Goal: Task Accomplishment & Management: Complete application form

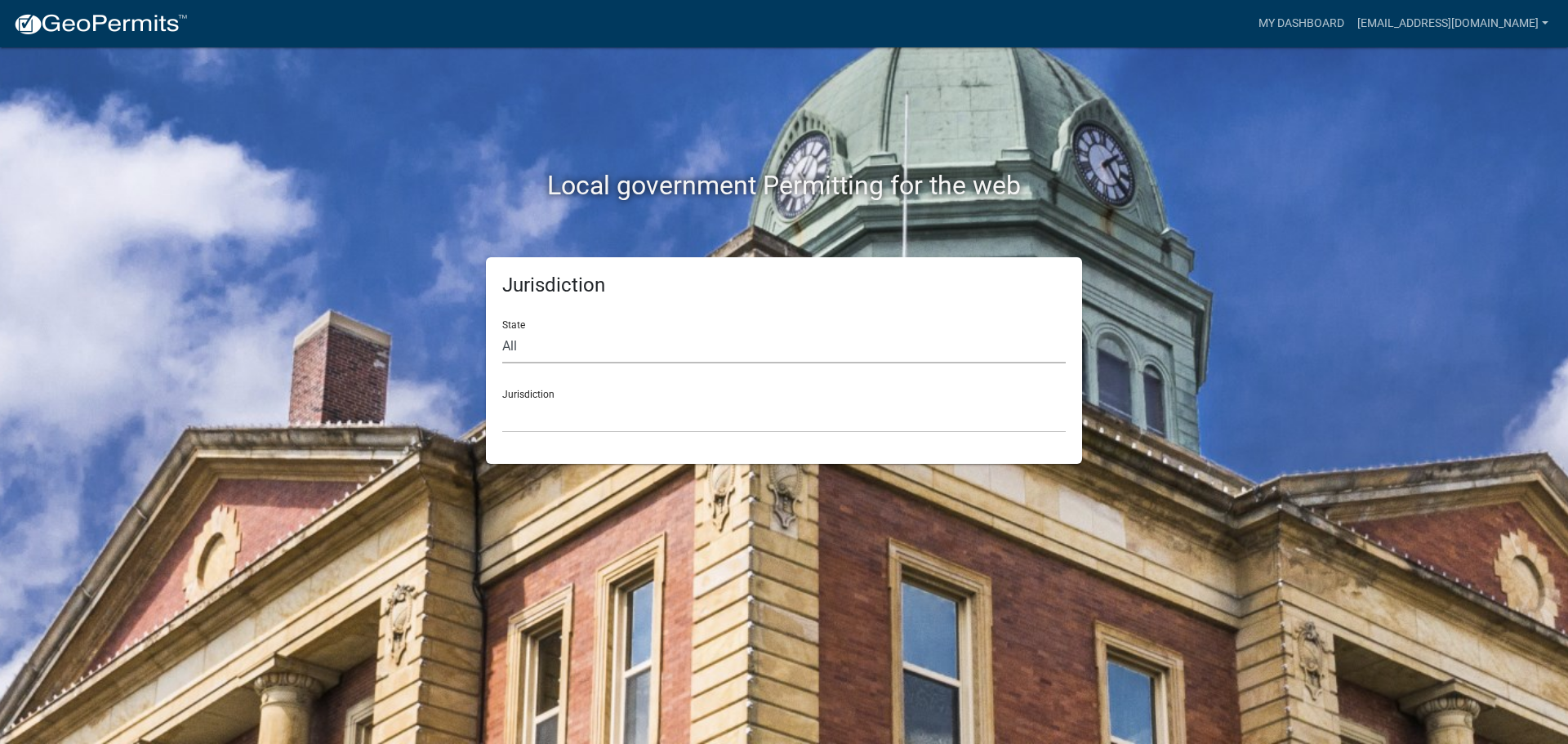
click at [539, 336] on select "All [US_STATE] [US_STATE] [US_STATE] [US_STATE] [US_STATE] [US_STATE] [US_STATE…" at bounding box center [784, 347] width 563 height 33
select select "[US_STATE]"
click at [502, 330] on select "All [US_STATE] [US_STATE] [US_STATE] [US_STATE] [US_STATE] [US_STATE] [US_STATE…" at bounding box center [784, 347] width 563 height 33
click at [537, 415] on select "City of [GEOGRAPHIC_DATA], [US_STATE] City of [GEOGRAPHIC_DATA], [US_STATE] Cit…" at bounding box center [784, 416] width 563 height 33
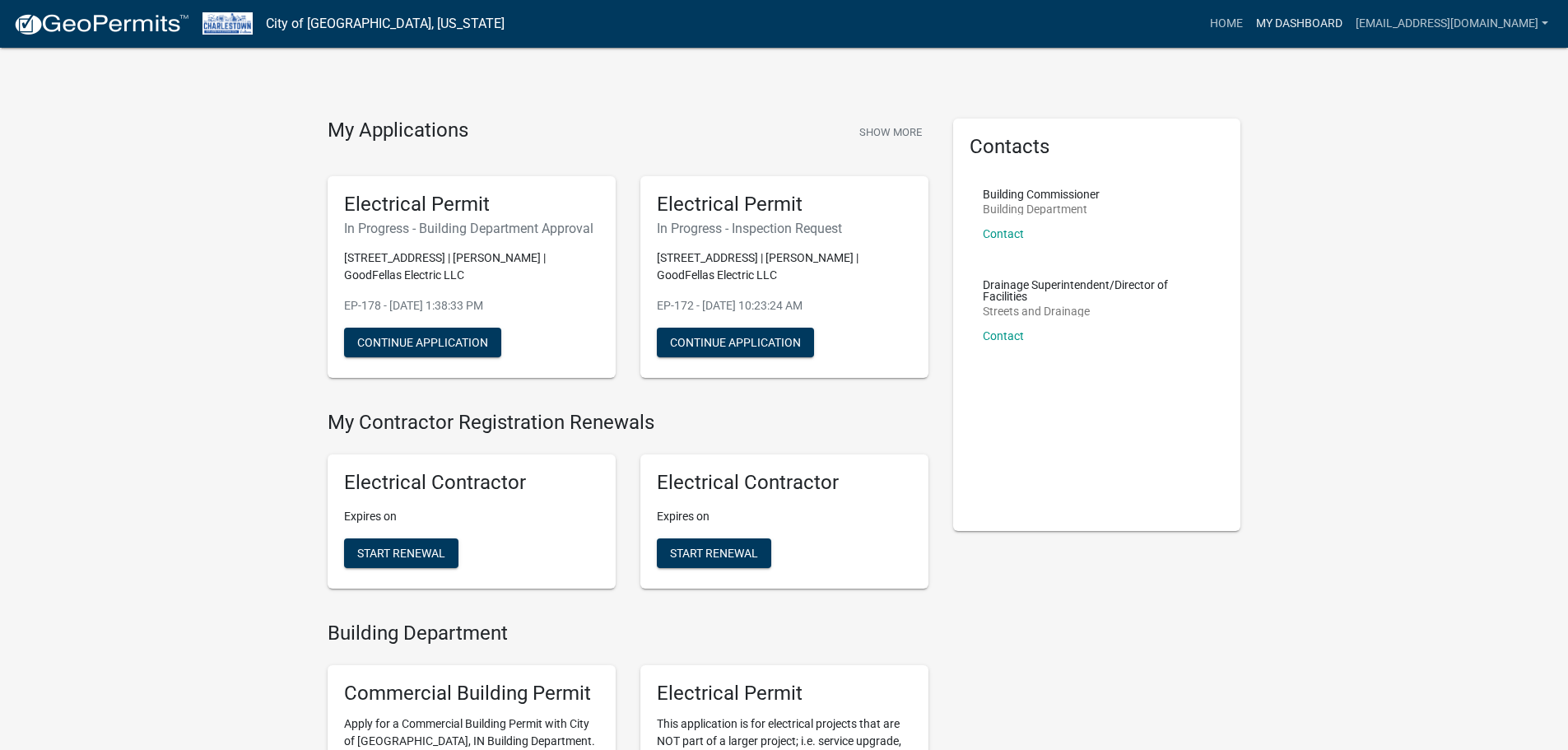
click at [1349, 17] on link "My Dashboard" at bounding box center [1299, 24] width 100 height 32
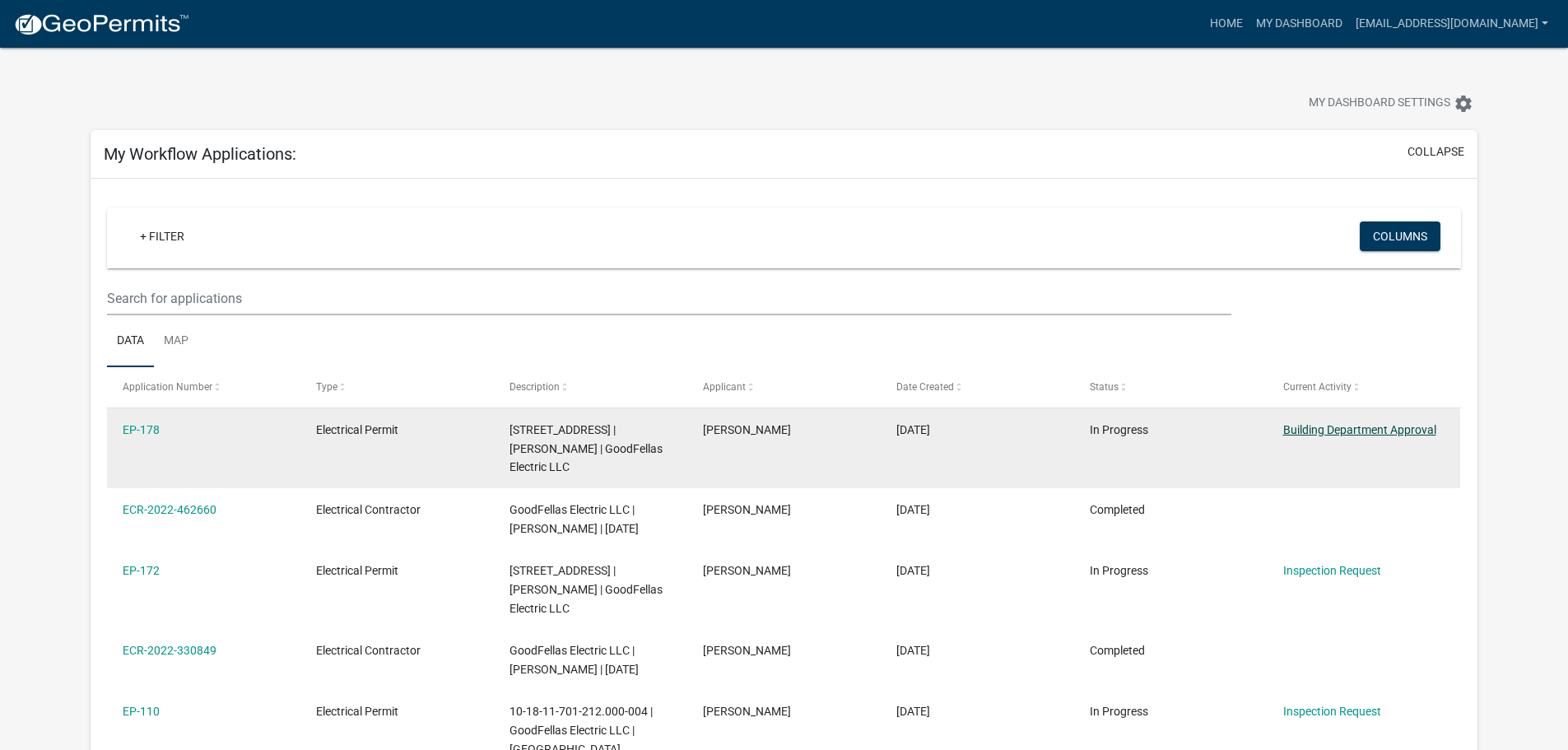
click at [1346, 429] on link "Building Department Approval" at bounding box center [1360, 430] width 153 height 13
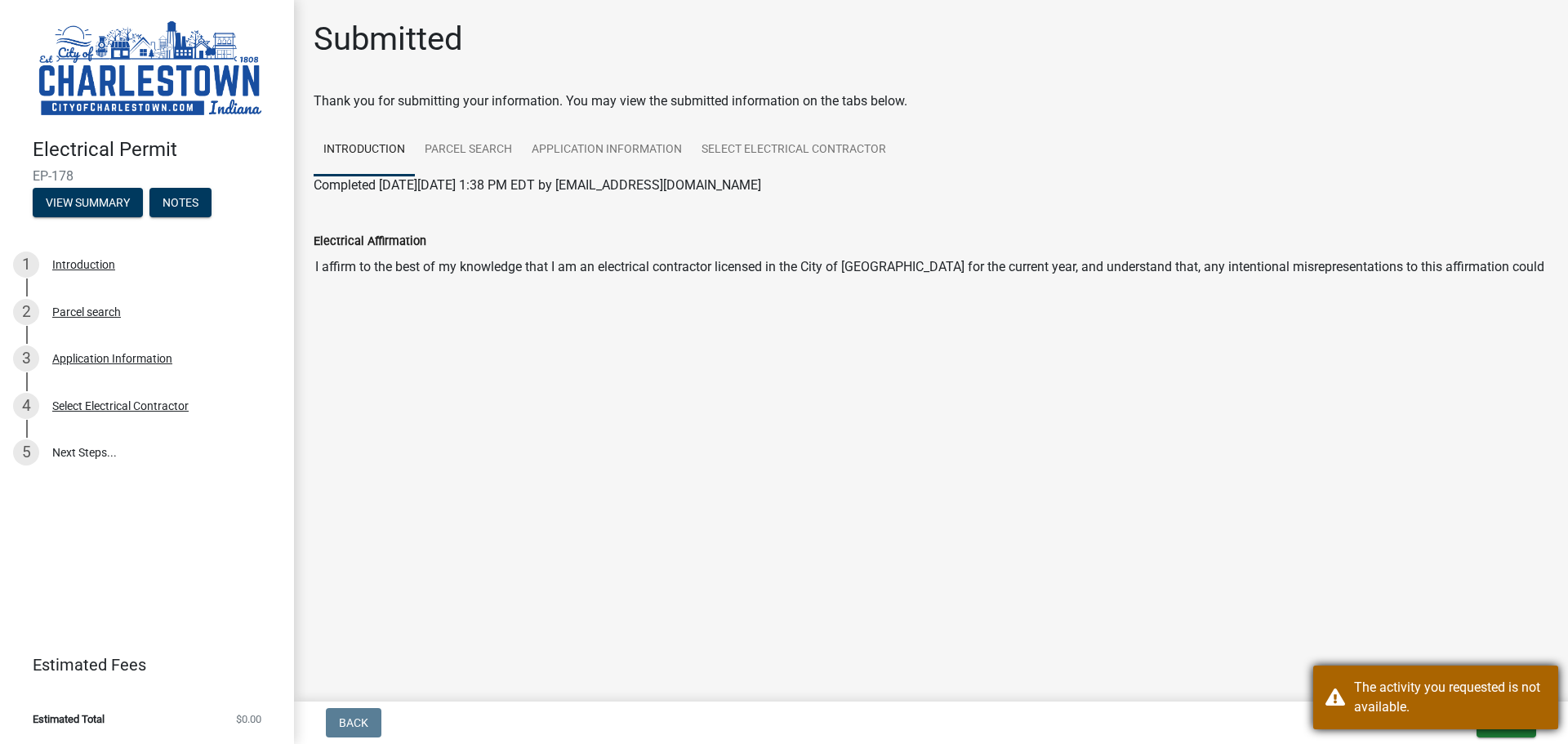
click at [1407, 697] on div "The activity you requested is not available." at bounding box center [1451, 698] width 192 height 39
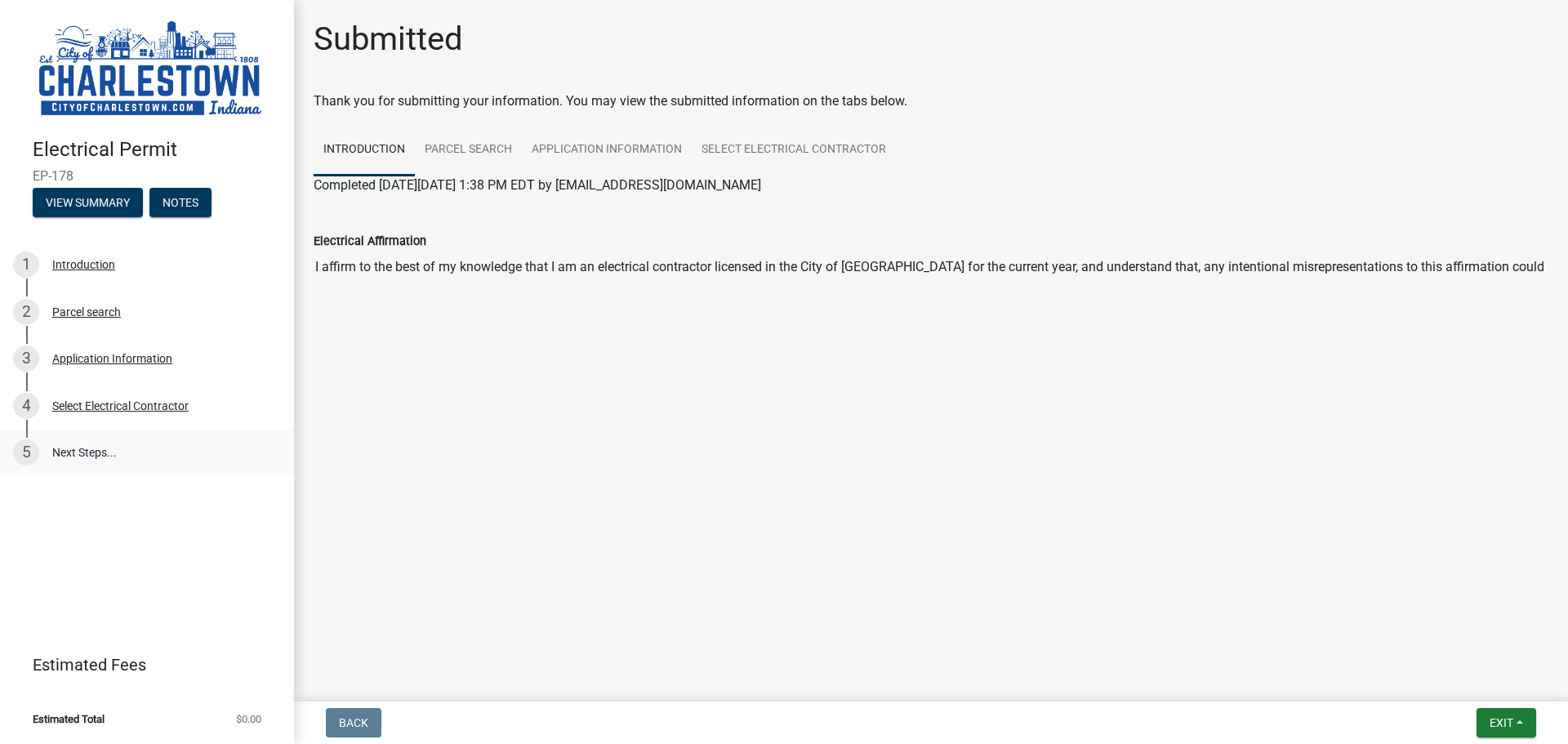
click at [104, 447] on link "5 Next Steps..." at bounding box center [147, 453] width 294 height 47
click at [82, 362] on div "Application Information" at bounding box center [113, 358] width 120 height 11
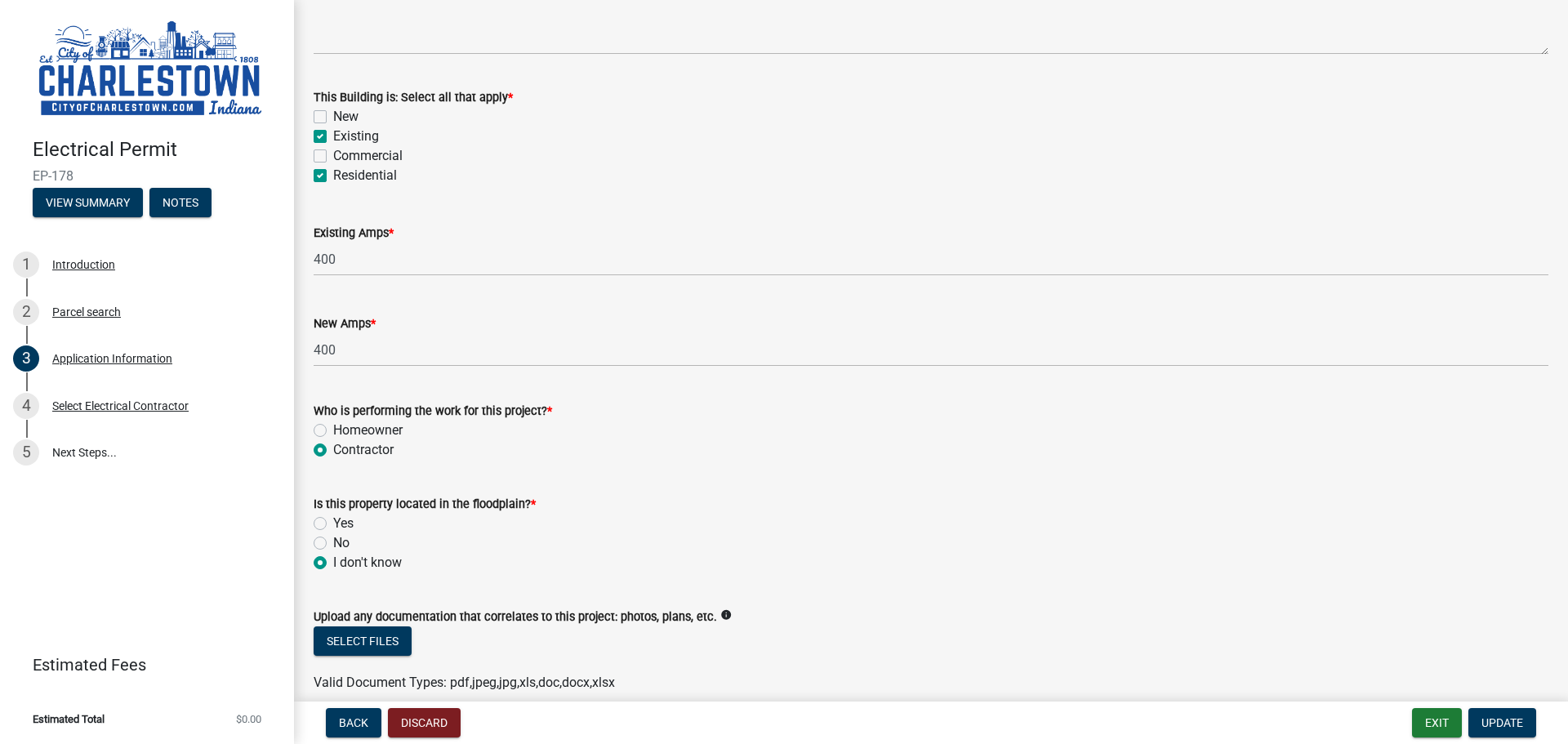
scroll to position [807, 0]
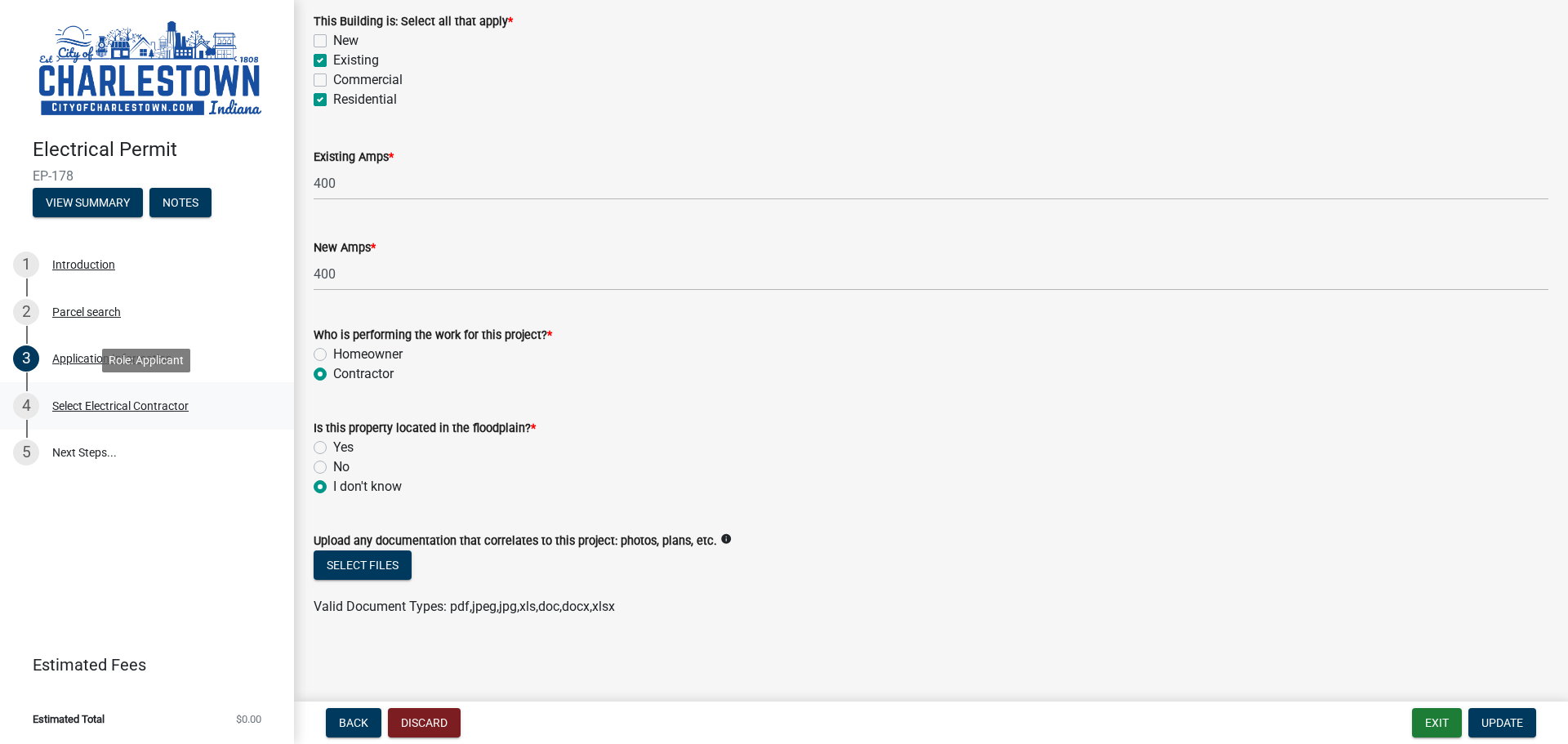
click at [117, 407] on div "Select Electrical Contractor" at bounding box center [120, 406] width 136 height 11
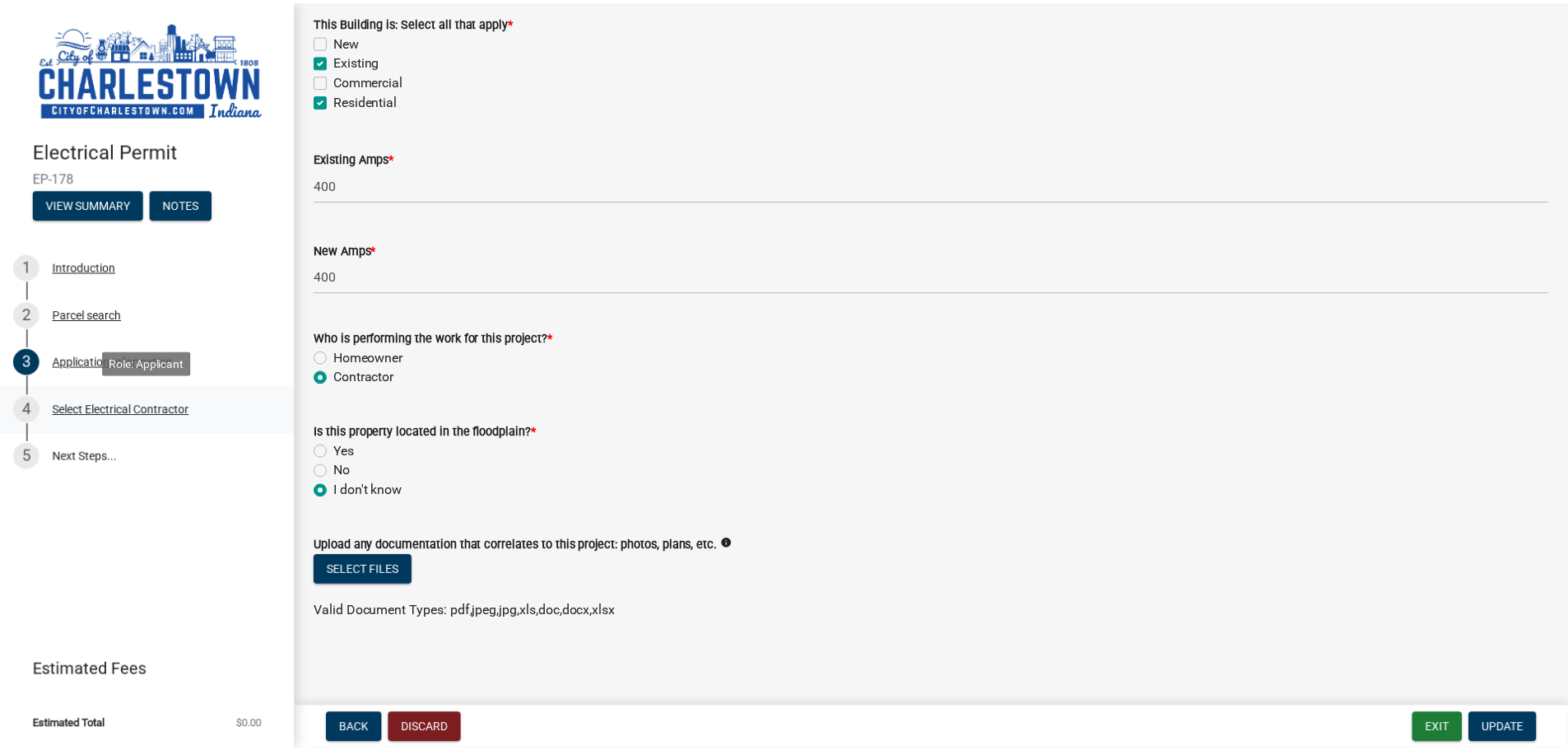
scroll to position [0, 0]
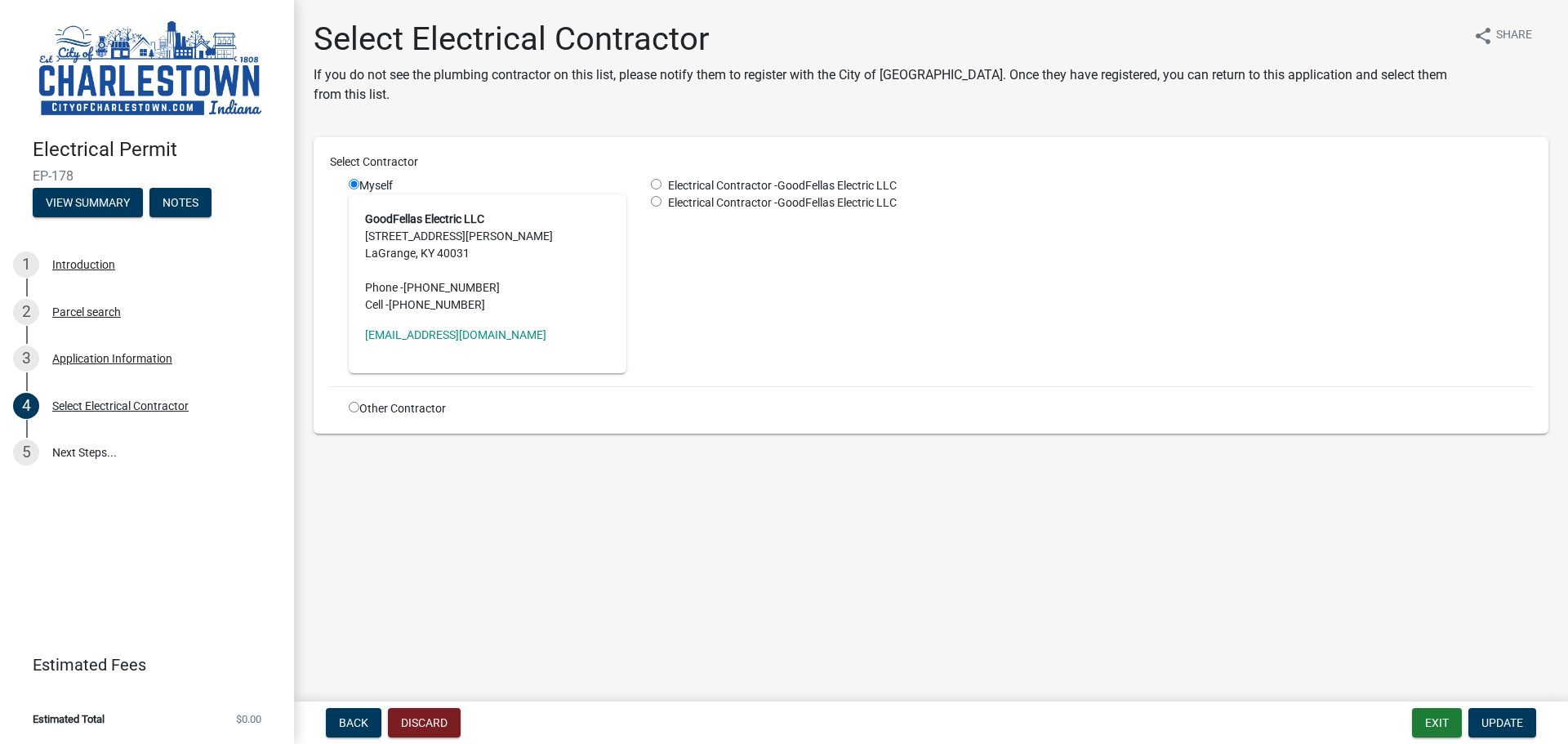
click at [348, 187] on div "Myself GoodFellas Electric LLC 3300 Blakemore Lane LaGrange, KY 40031 Phone - (…" at bounding box center [488, 276] width 302 height 196
click at [1515, 722] on span "Update" at bounding box center [1502, 723] width 42 height 13
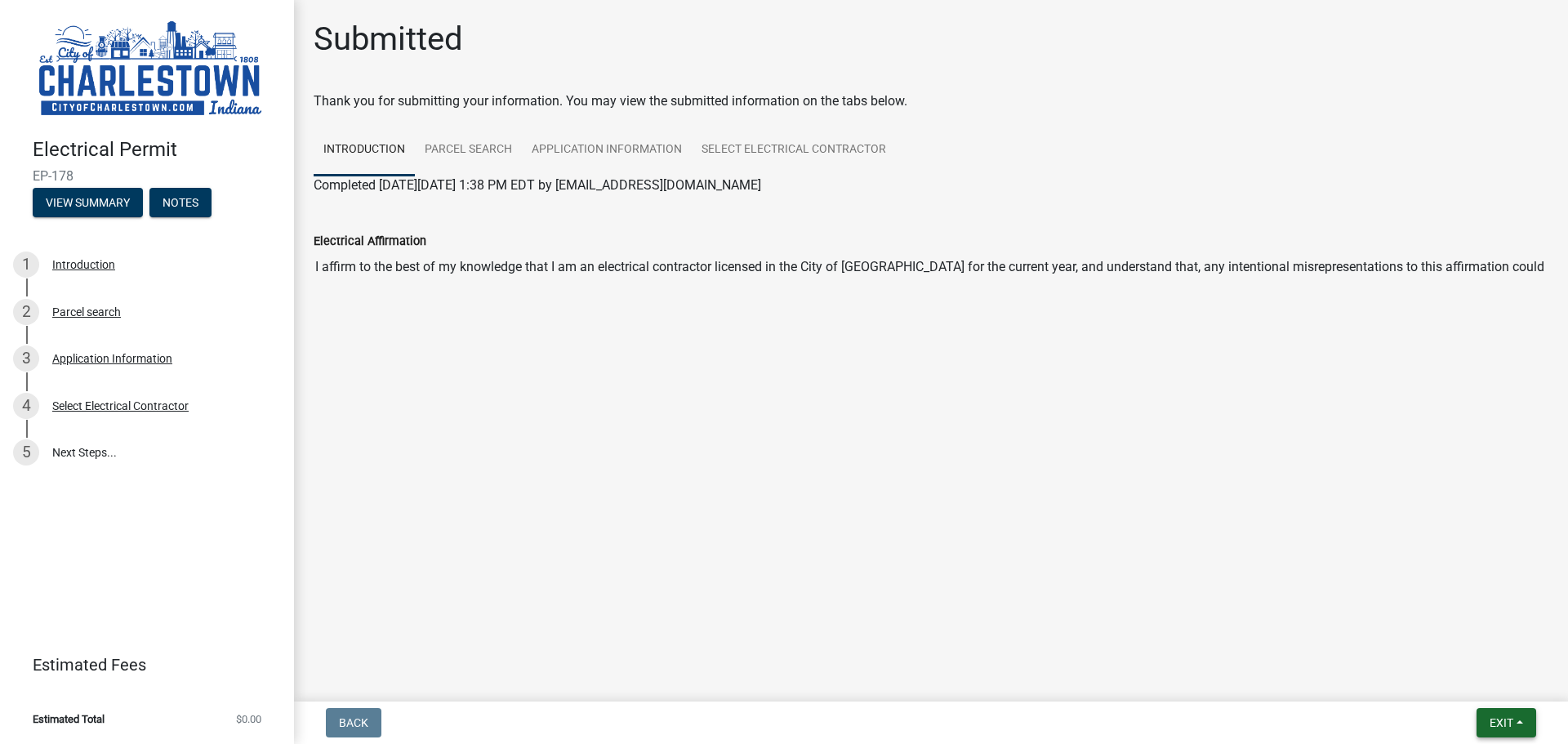
click at [1500, 723] on span "Exit" at bounding box center [1502, 723] width 24 height 13
click at [1476, 678] on button "Save & Exit" at bounding box center [1471, 680] width 130 height 39
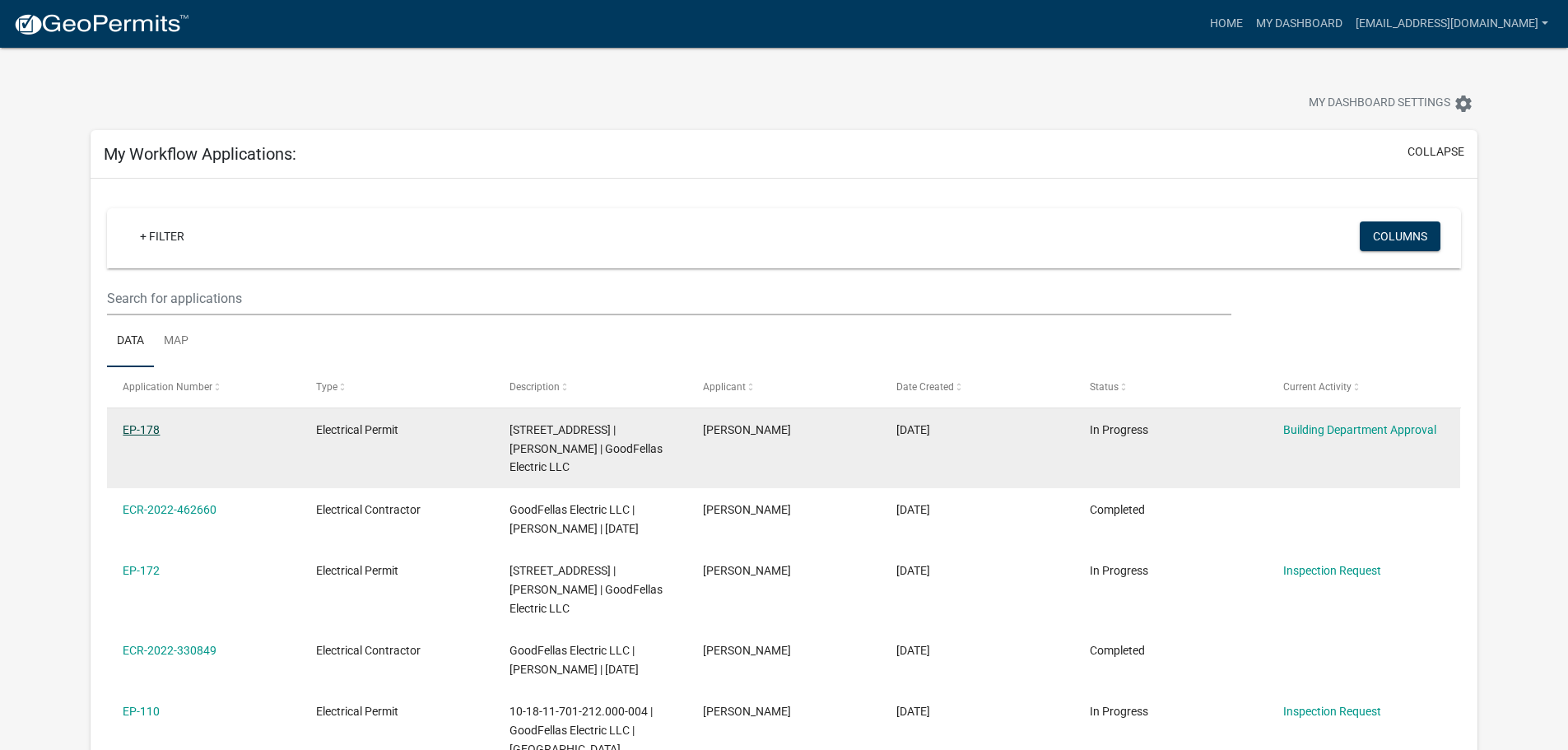
click at [143, 427] on link "EP-178" at bounding box center [142, 430] width 37 height 13
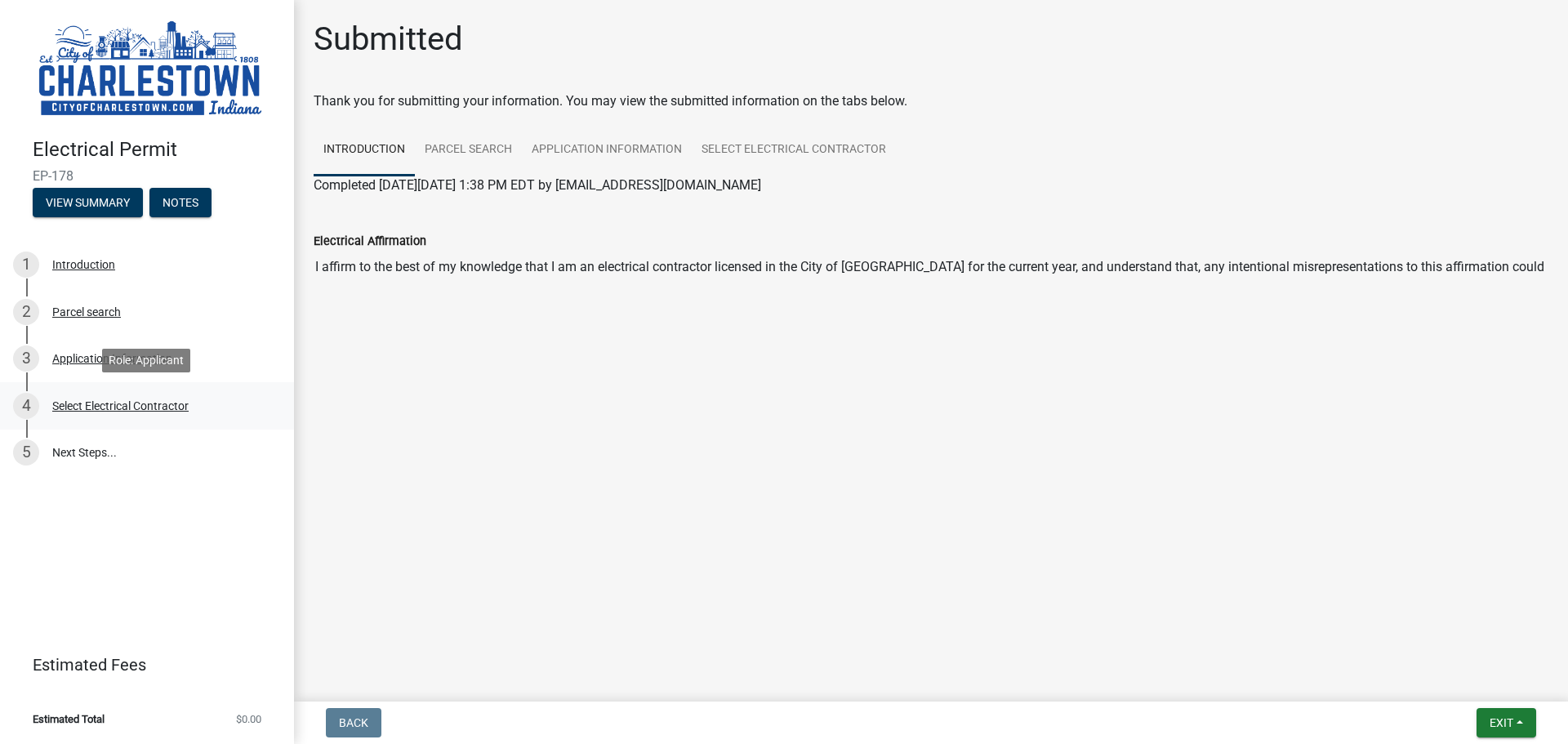
click at [167, 410] on div "Select Electrical Contractor" at bounding box center [120, 406] width 136 height 11
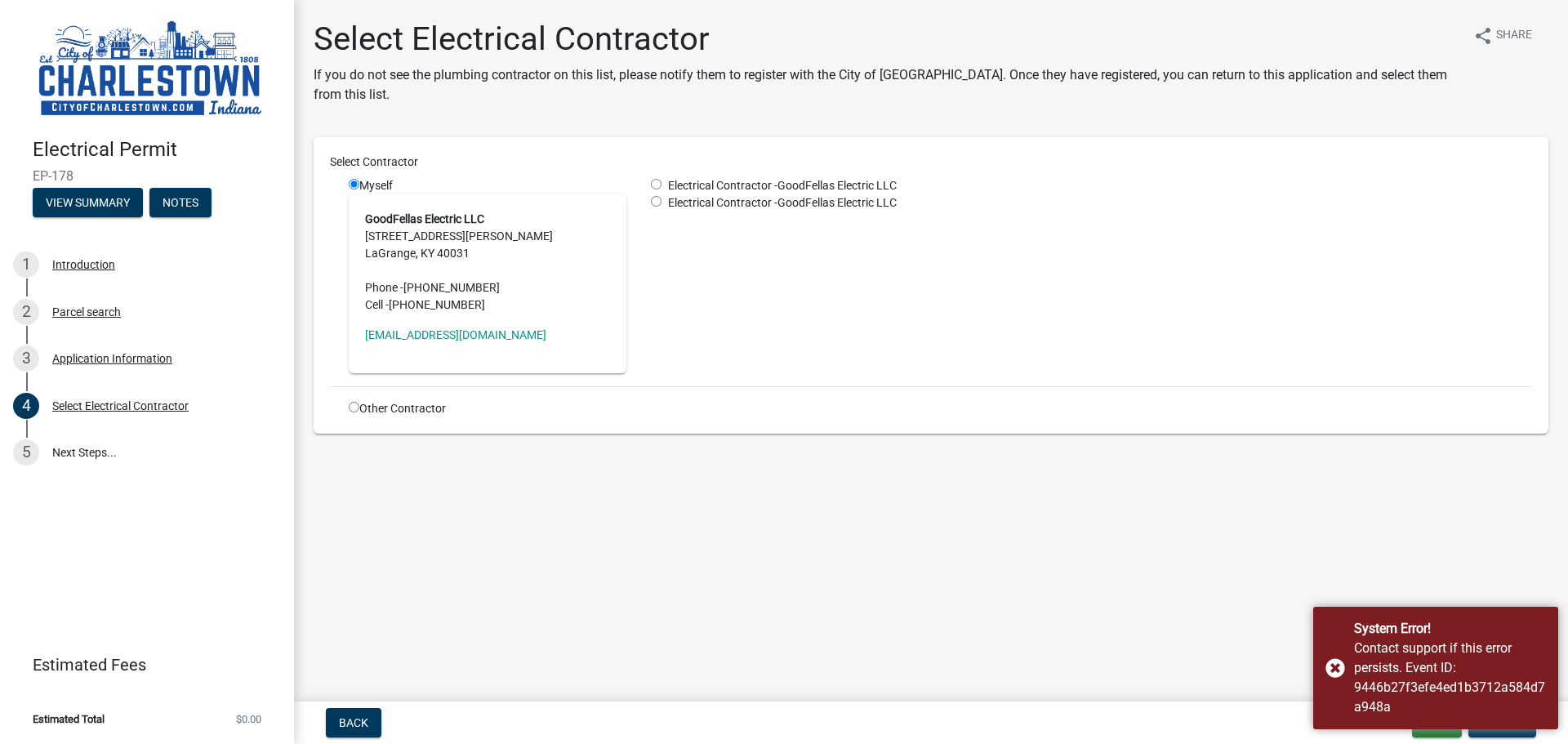
click at [1297, 419] on div "Select Contractor Myself GoodFellas Electric LLC 3300 Blakemore Lane LaGrange, …" at bounding box center [931, 285] width 1235 height 297
click at [1105, 492] on main "Select Electrical Contractor If you do not see the plumbing contractor on this …" at bounding box center [931, 347] width 1274 height 695
click at [1332, 657] on div "System Error! Contact support if this error persists. Event ID: 9446b27f3efe4ed…" at bounding box center [1436, 668] width 245 height 122
click at [1105, 534] on main "Select Electrical Contractor If you do not see the plumbing contractor on this …" at bounding box center [931, 347] width 1274 height 695
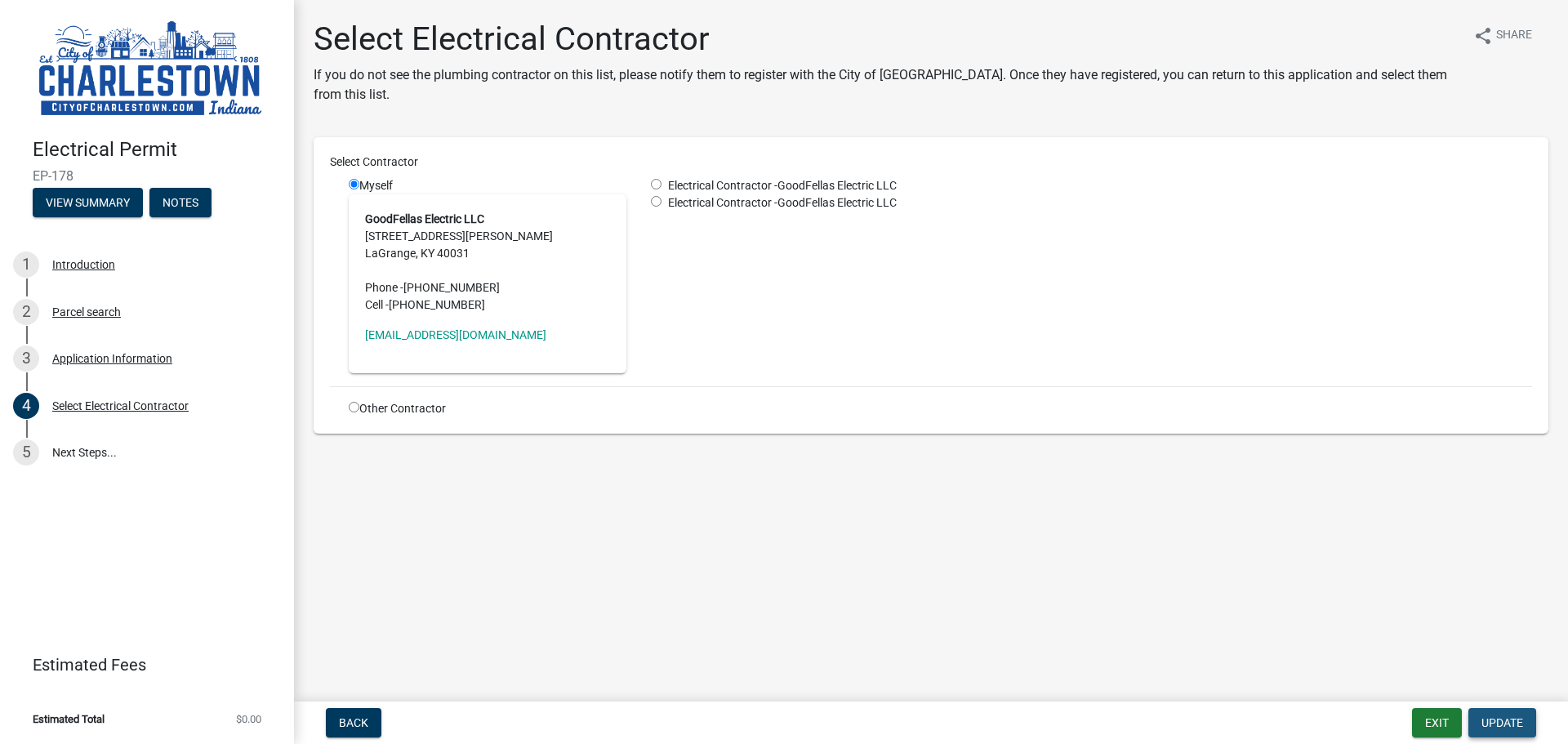
click at [1514, 713] on button "Update" at bounding box center [1502, 724] width 68 height 30
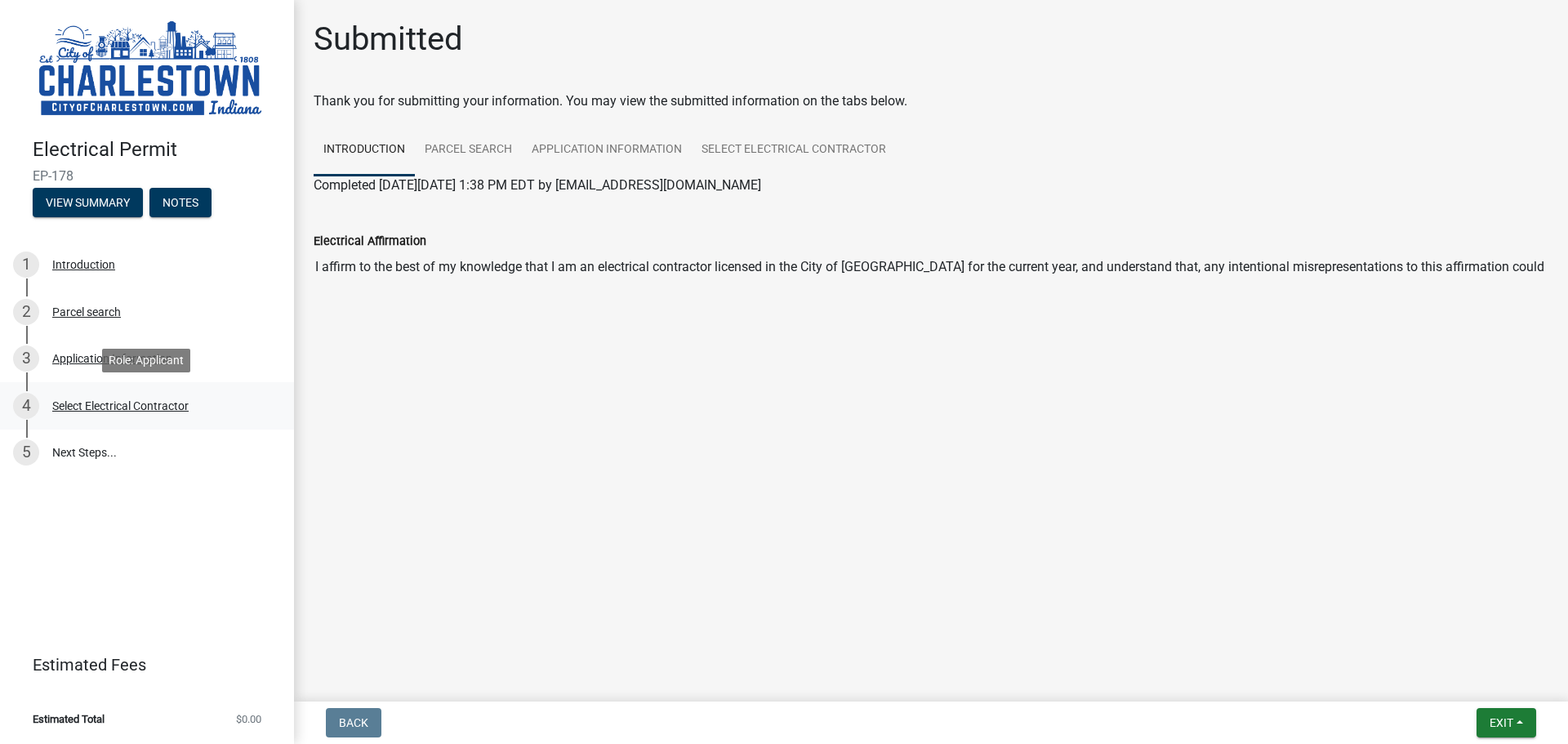
click at [118, 403] on div "Select Electrical Contractor" at bounding box center [120, 406] width 136 height 11
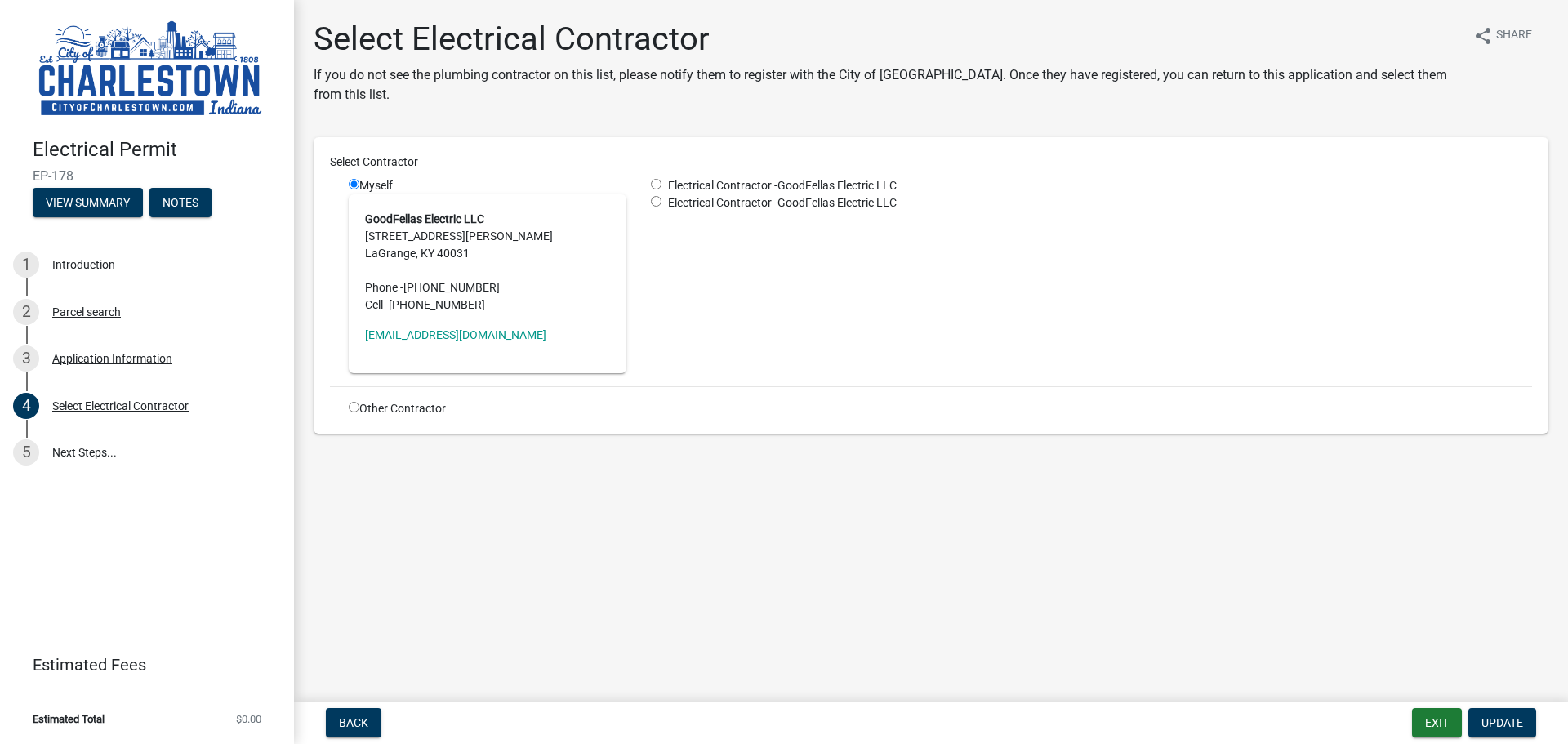
click at [1528, 590] on main "Select Electrical Contractor If you do not see the plumbing contractor on this …" at bounding box center [931, 347] width 1274 height 695
click at [704, 122] on div "Select Electrical Contractor If you do not see the plumbing contractor on this …" at bounding box center [932, 241] width 1260 height 442
click at [130, 405] on div "Select Electrical Contractor" at bounding box center [120, 406] width 136 height 11
click at [104, 204] on button "View Summary" at bounding box center [87, 203] width 110 height 30
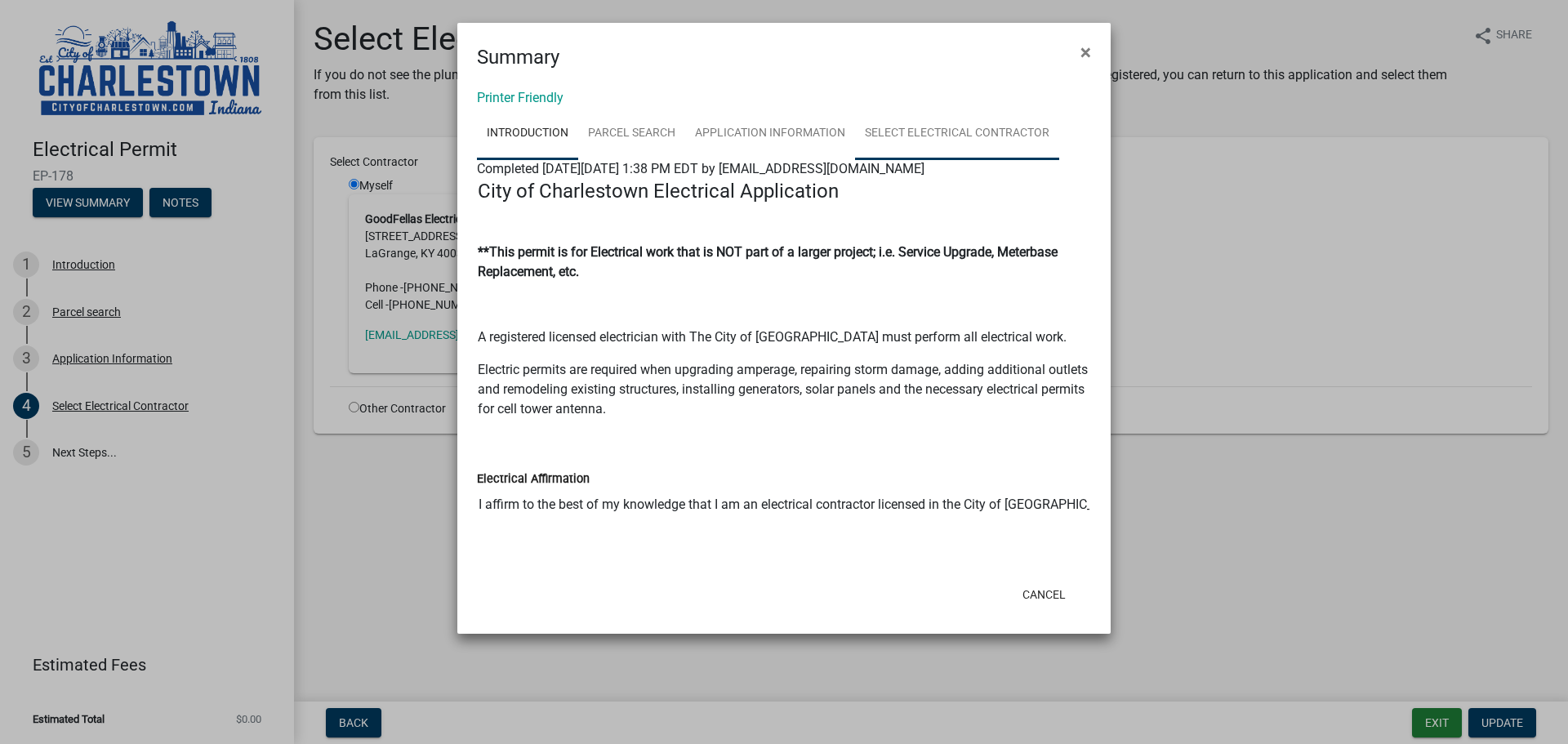
click at [948, 134] on link "Select Electrical Contractor" at bounding box center [957, 134] width 204 height 53
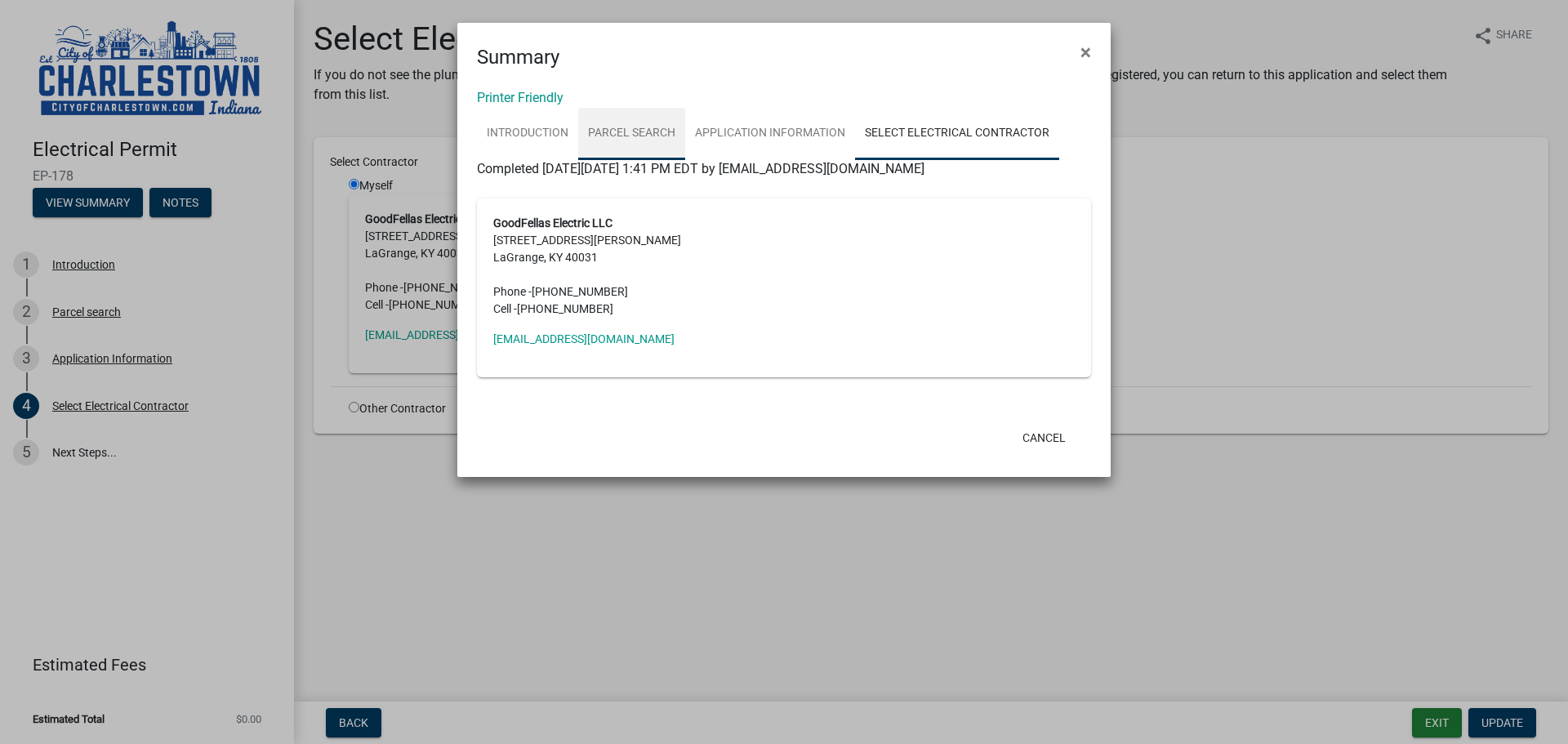
click at [647, 116] on link "Parcel search" at bounding box center [632, 134] width 107 height 53
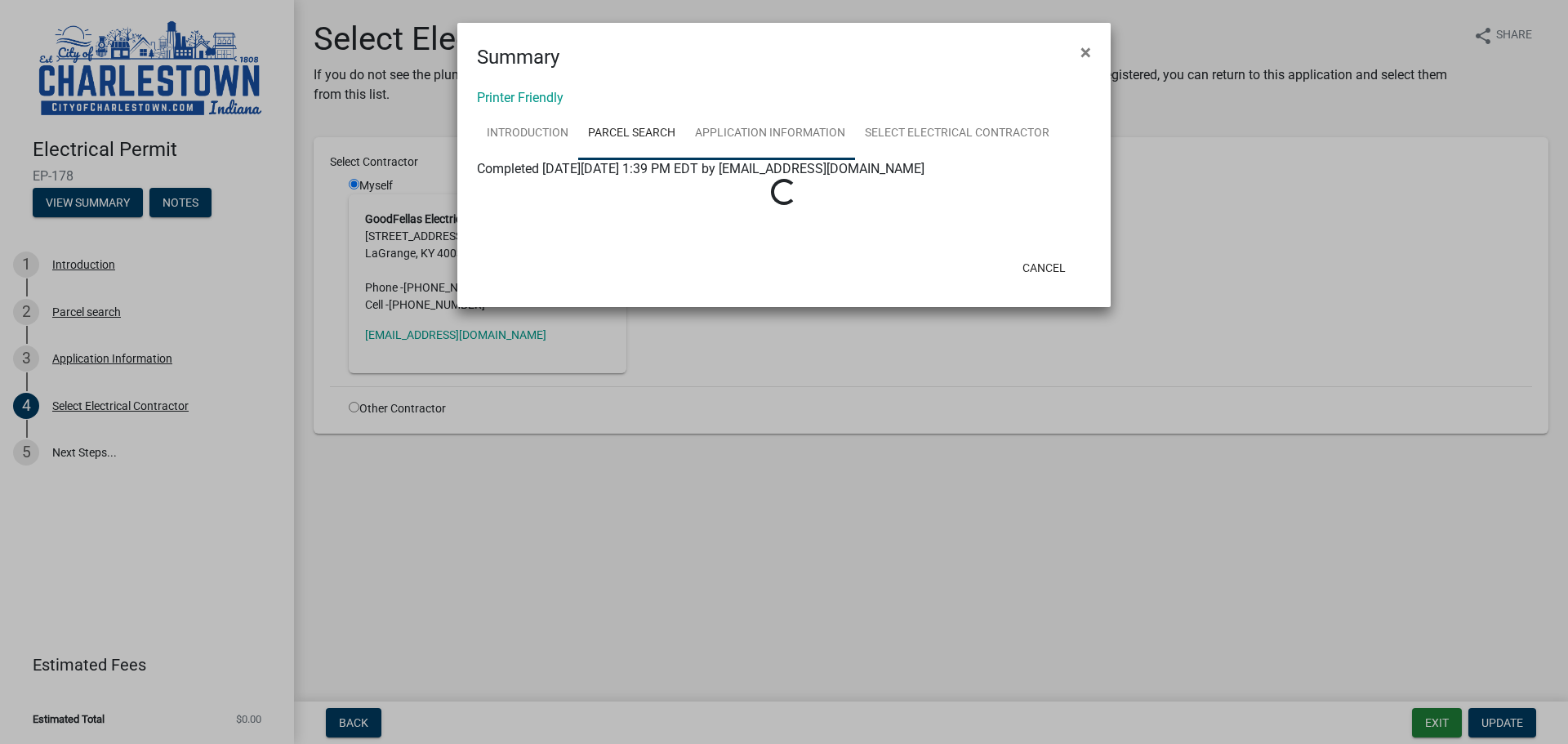
click at [733, 143] on link "Application Information" at bounding box center [771, 134] width 170 height 53
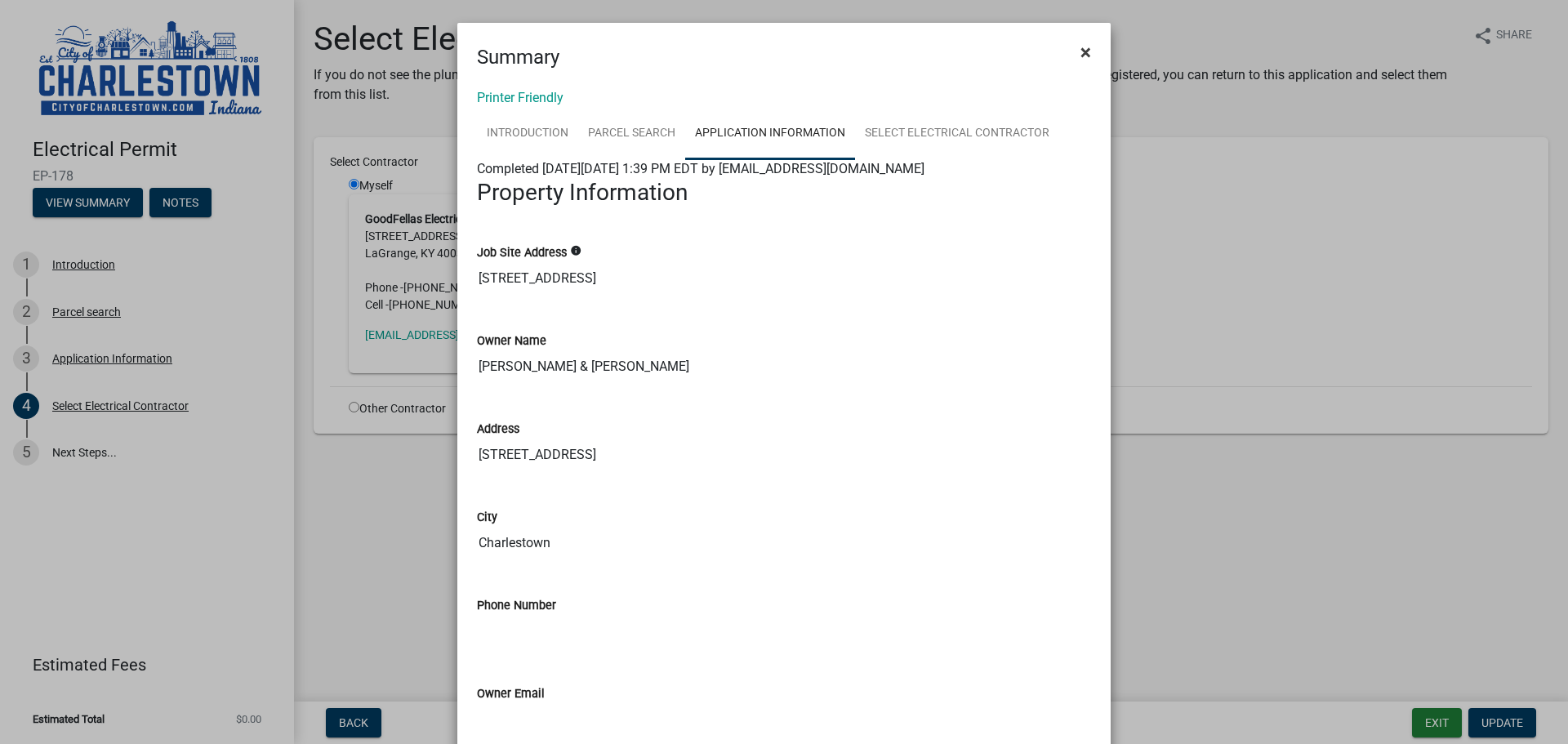
click at [1085, 53] on button "×" at bounding box center [1086, 52] width 37 height 45
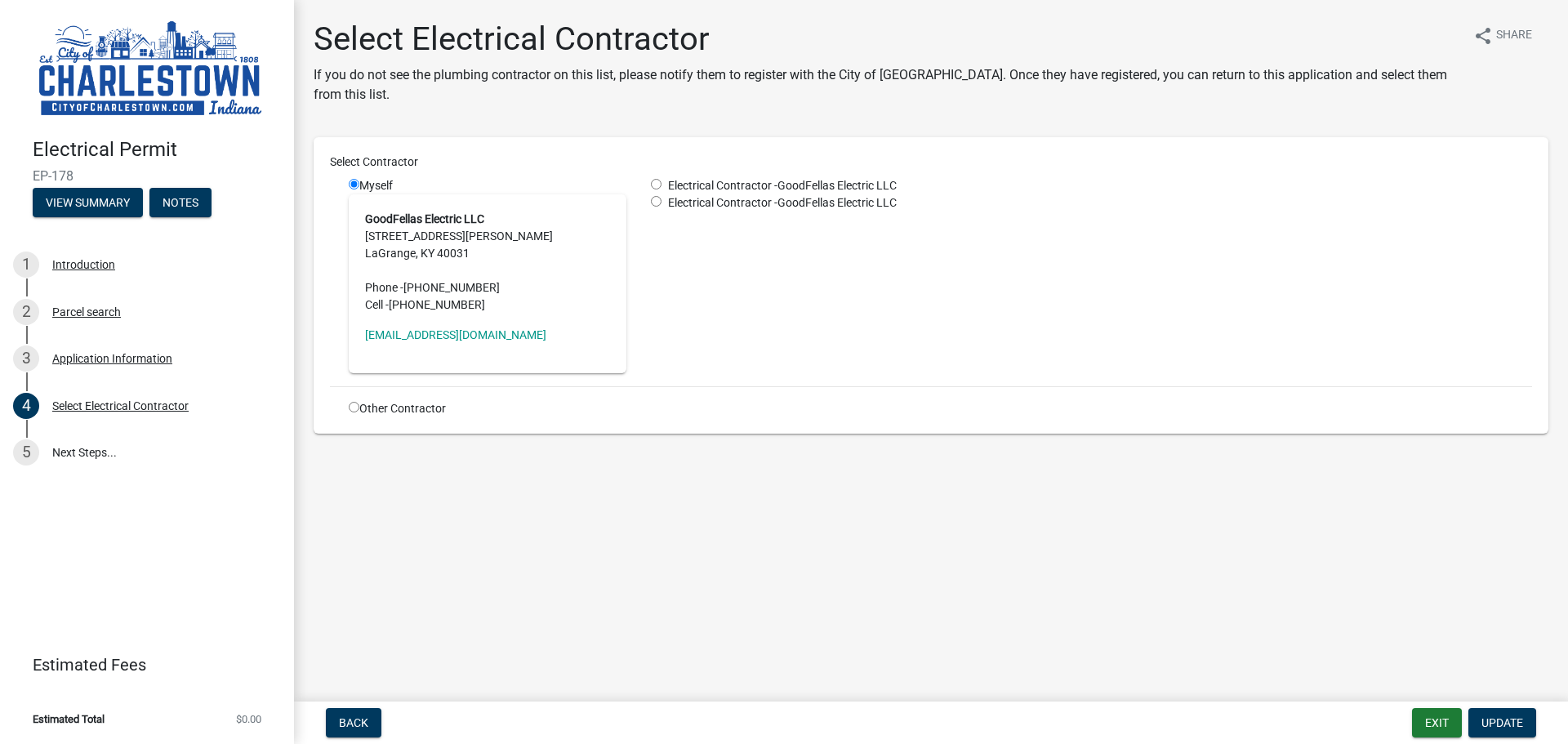
click at [888, 130] on div "Select Electrical Contractor If you do not see the plumbing contractor on this …" at bounding box center [932, 241] width 1260 height 442
drag, startPoint x: 68, startPoint y: 269, endPoint x: 77, endPoint y: 270, distance: 9.1
click at [70, 270] on div "Introduction" at bounding box center [84, 265] width 63 height 11
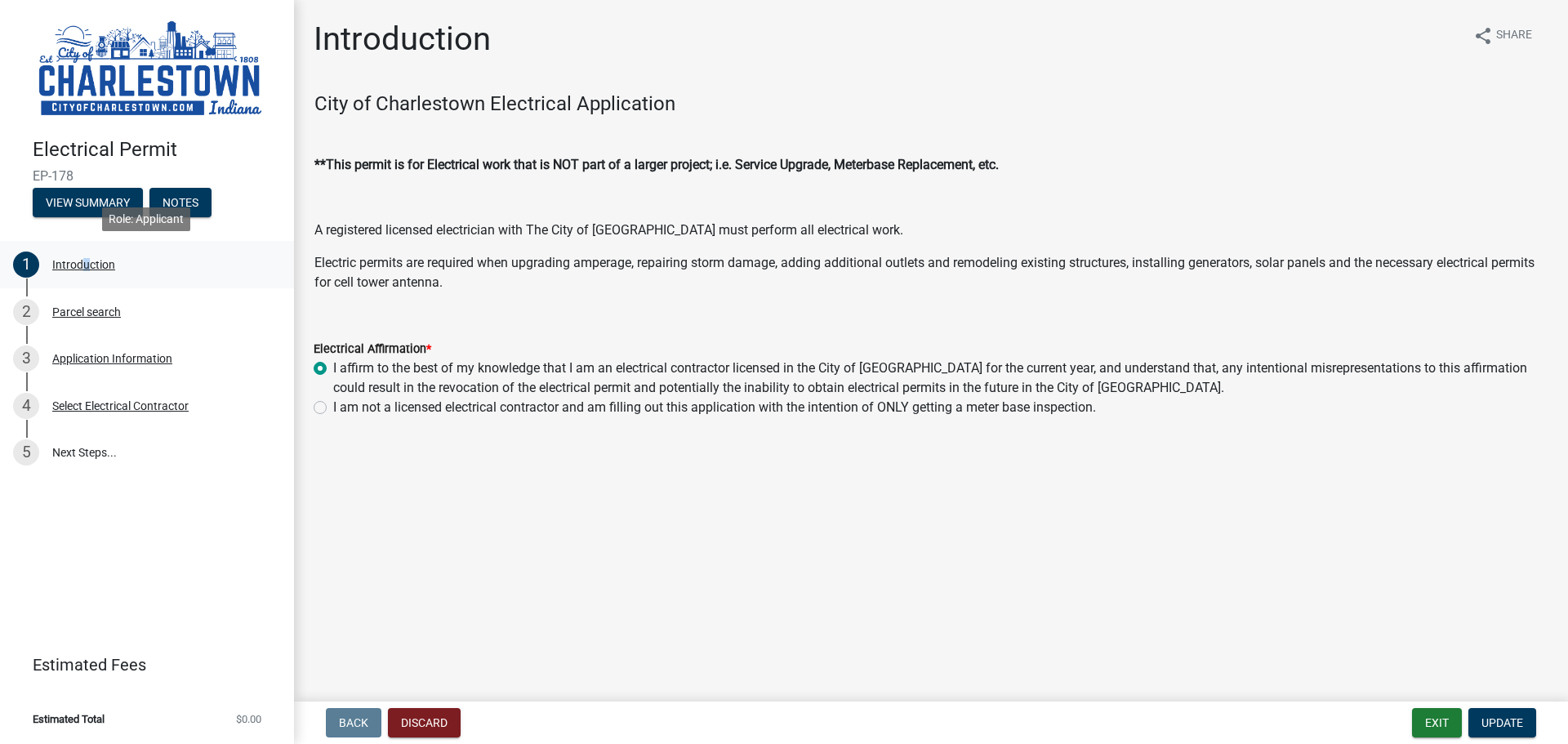
drag, startPoint x: 79, startPoint y: 266, endPoint x: 84, endPoint y: 255, distance: 12.1
click at [80, 266] on div "Introduction" at bounding box center [84, 265] width 63 height 11
click at [113, 205] on button "View Summary" at bounding box center [87, 203] width 110 height 30
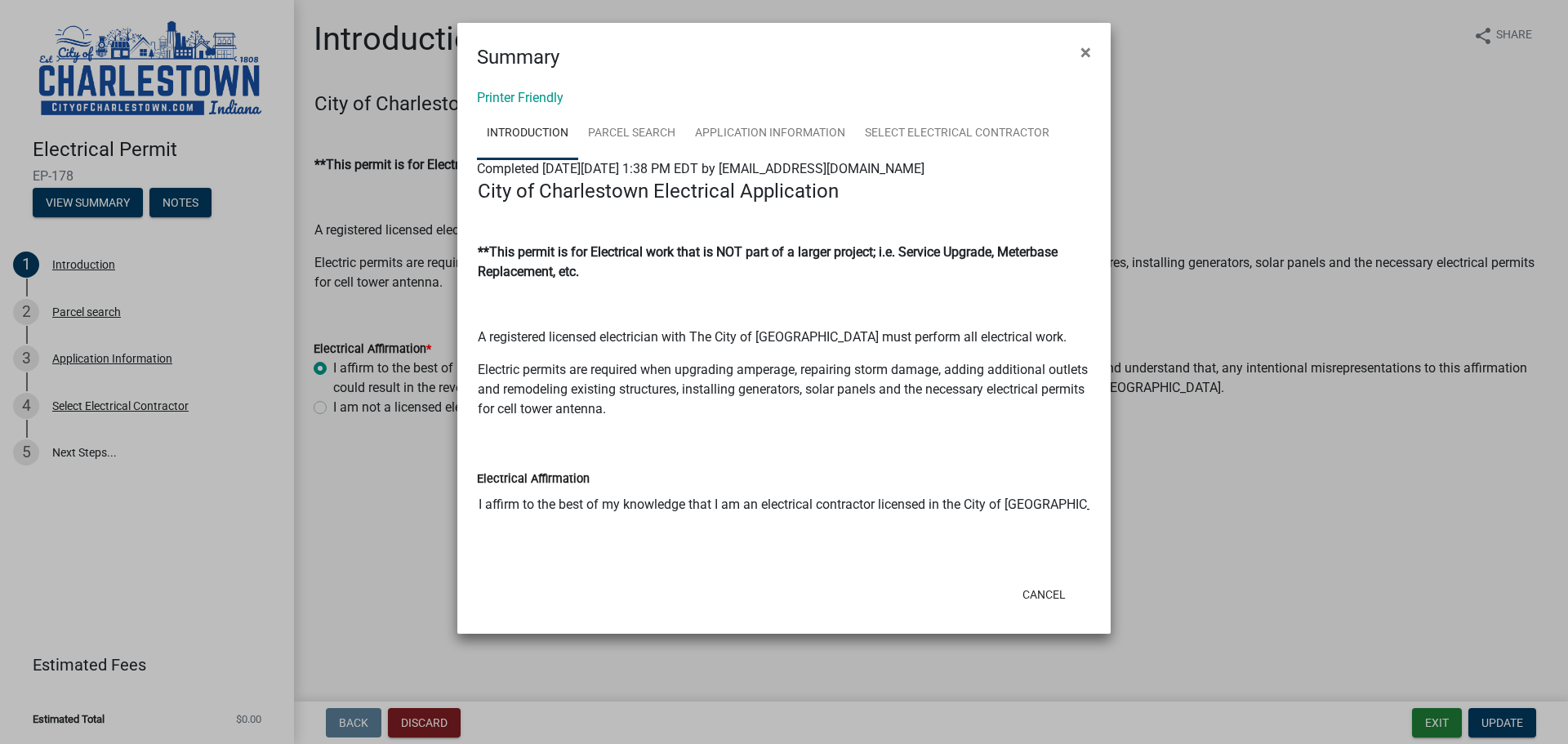
click at [1437, 721] on ngb-modal-window "Summary × Printer Friendly Introduction Parcel search Application Information S…" at bounding box center [784, 372] width 1568 height 744
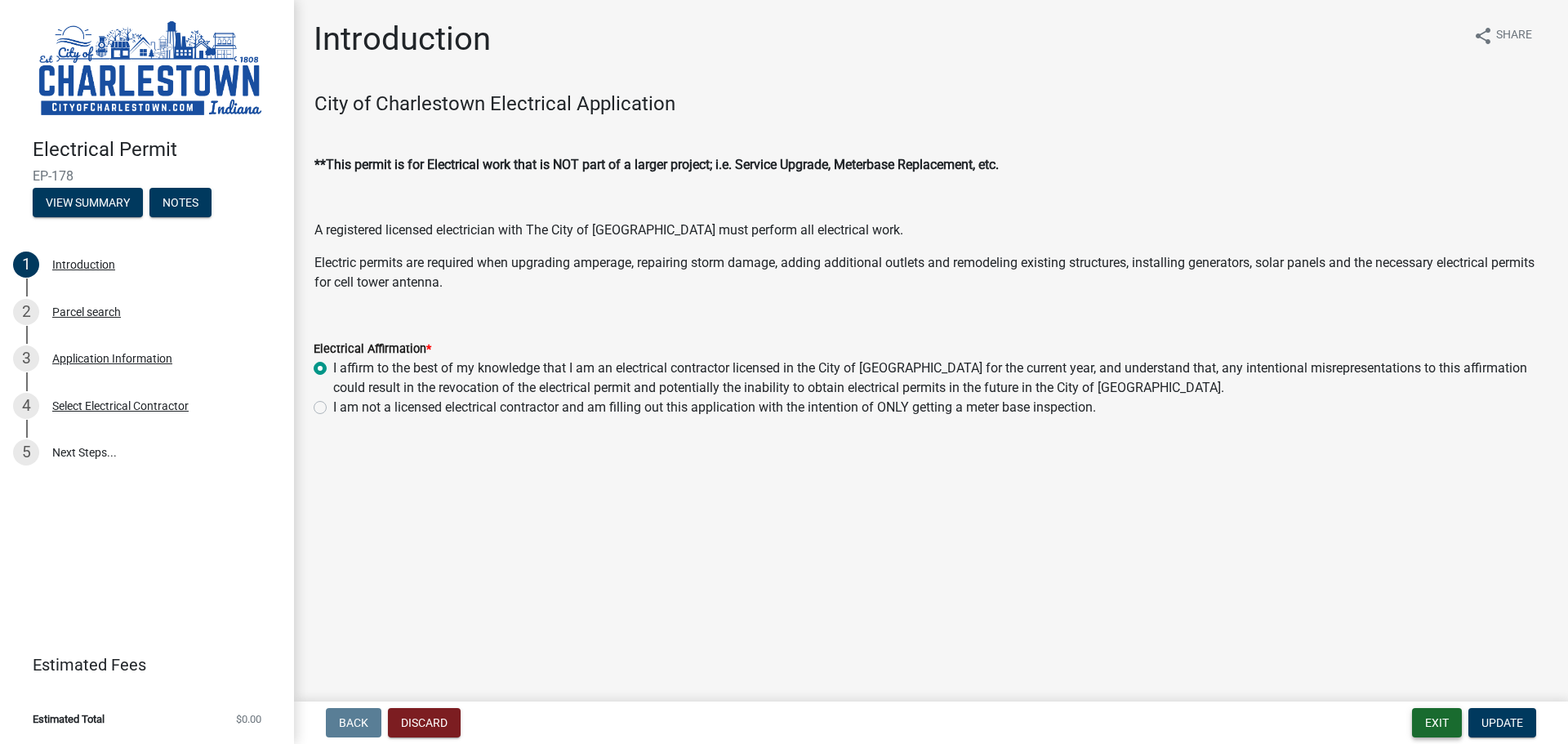
click at [1433, 731] on button "Exit" at bounding box center [1438, 724] width 50 height 30
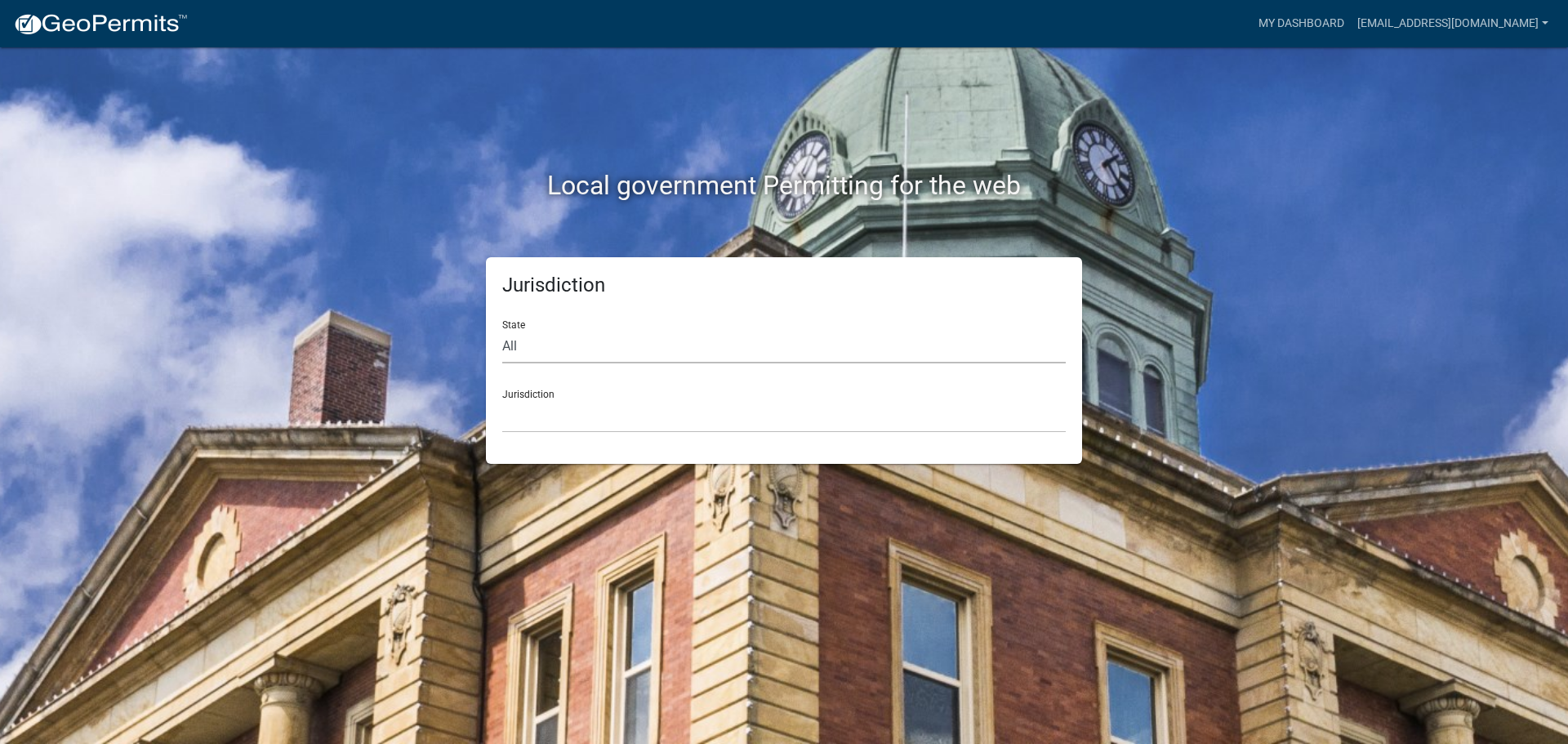
click at [632, 332] on select "All [US_STATE] [US_STATE] [US_STATE] [US_STATE] [US_STATE] [US_STATE] [US_STATE…" at bounding box center [784, 347] width 563 height 33
select select "[US_STATE]"
click at [502, 330] on select "All [US_STATE] [US_STATE] [US_STATE] [US_STATE] [US_STATE] [US_STATE] [US_STATE…" at bounding box center [784, 347] width 563 height 33
click at [557, 396] on div "Jurisdiction City of Charlestown, Indiana City of Jeffersonville, Indiana City …" at bounding box center [784, 404] width 563 height 56
click at [560, 427] on select "City of [GEOGRAPHIC_DATA], [US_STATE] City of [GEOGRAPHIC_DATA], [US_STATE] Cit…" at bounding box center [784, 416] width 563 height 33
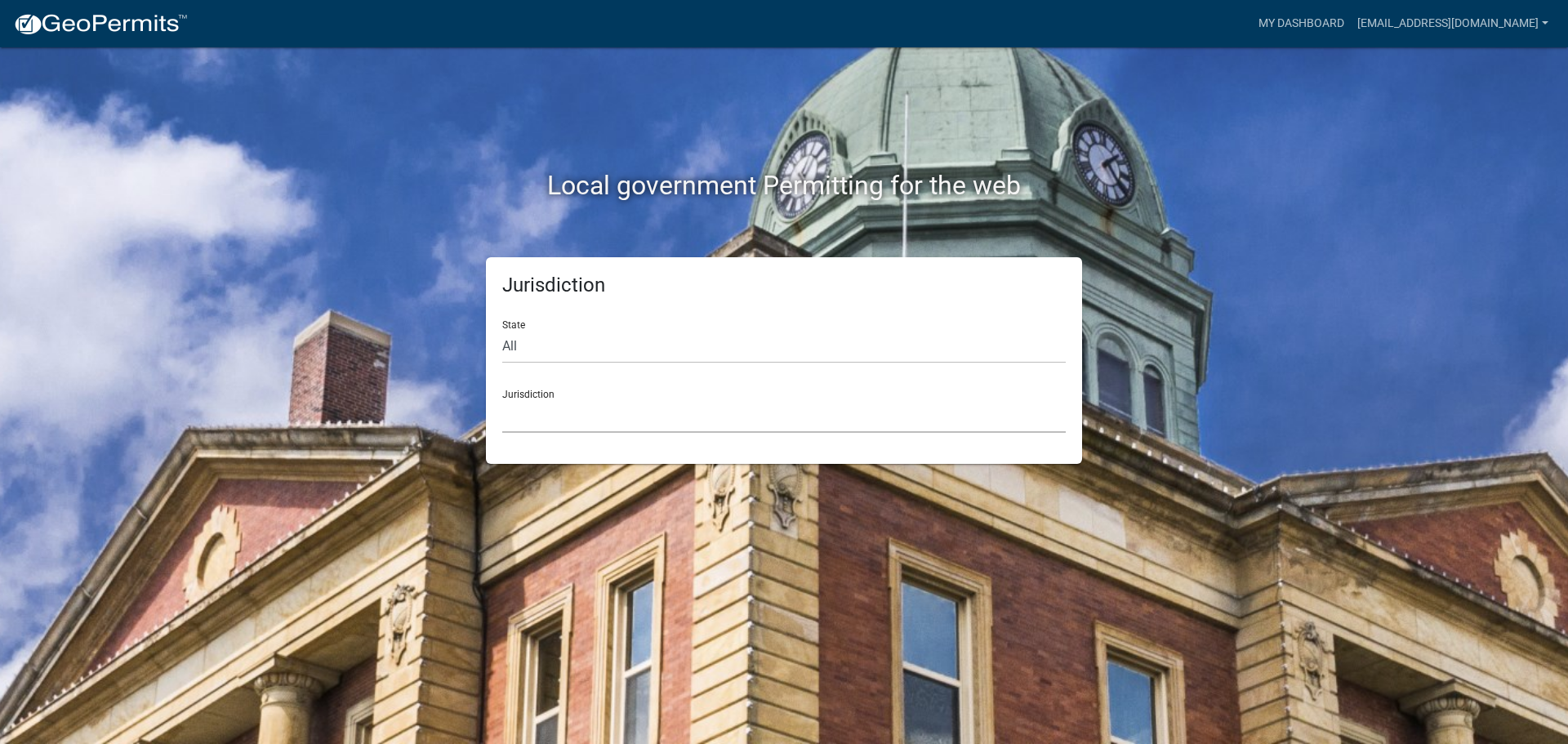
click at [606, 415] on select "[GEOGRAPHIC_DATA], [US_STATE] [GEOGRAPHIC_DATA], [US_STATE][PERSON_NAME][GEOGRA…" at bounding box center [784, 416] width 563 height 33
click at [362, 290] on div "Jurisdiction State All [US_STATE] [US_STATE] [US_STATE] [US_STATE] [US_STATE] […" at bounding box center [784, 360] width 932 height 206
click at [503, 344] on select "All [US_STATE] [US_STATE] [US_STATE] [US_STATE] [US_STATE] [US_STATE] [US_STATE…" at bounding box center [784, 347] width 563 height 33
select select "[US_STATE]"
click at [502, 330] on select "All [US_STATE] [US_STATE] [US_STATE] [US_STATE] [US_STATE] [US_STATE] [US_STATE…" at bounding box center [784, 347] width 563 height 33
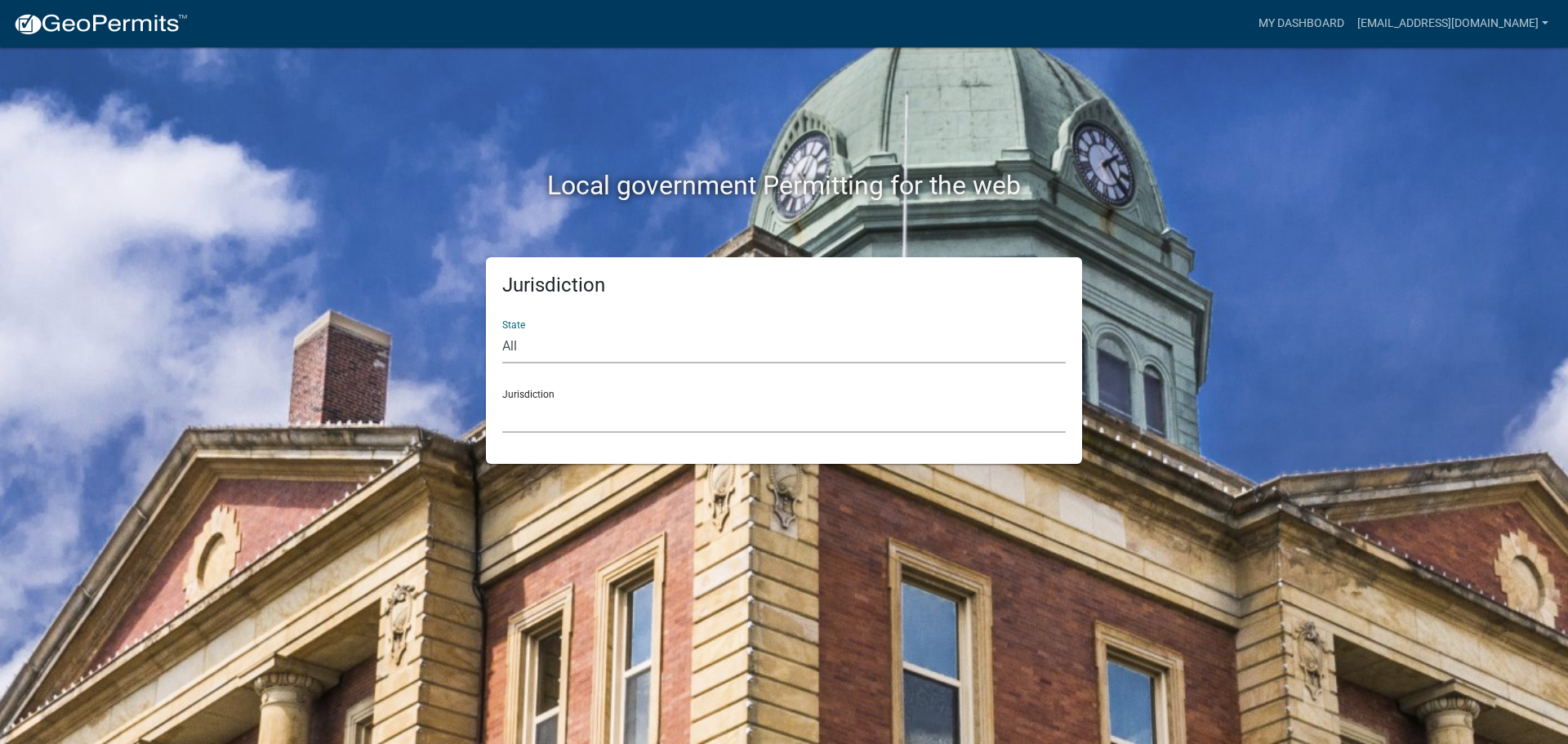
click at [556, 430] on select "City of [GEOGRAPHIC_DATA], [US_STATE] City of [GEOGRAPHIC_DATA], [US_STATE] Cit…" at bounding box center [784, 416] width 563 height 33
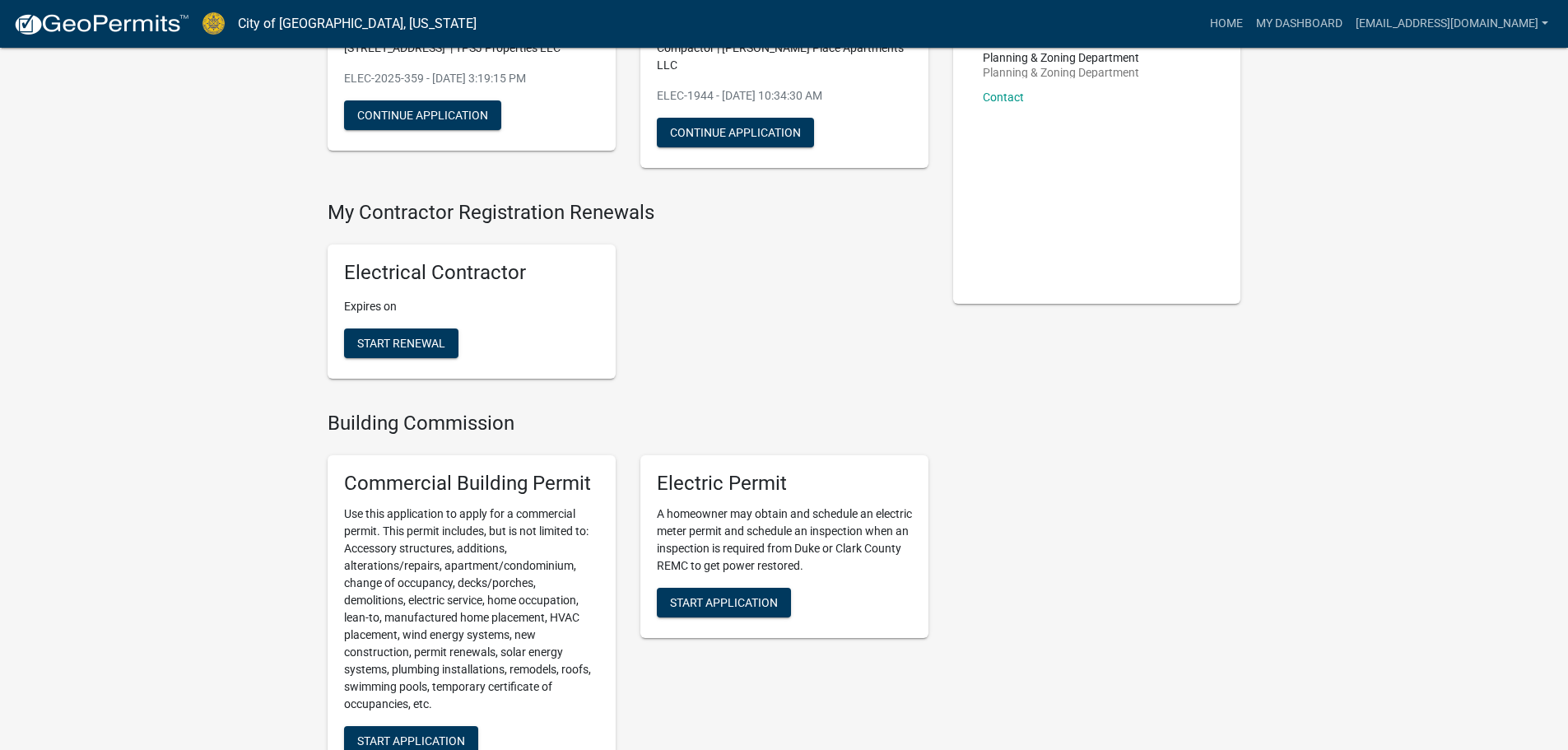
scroll to position [247, 0]
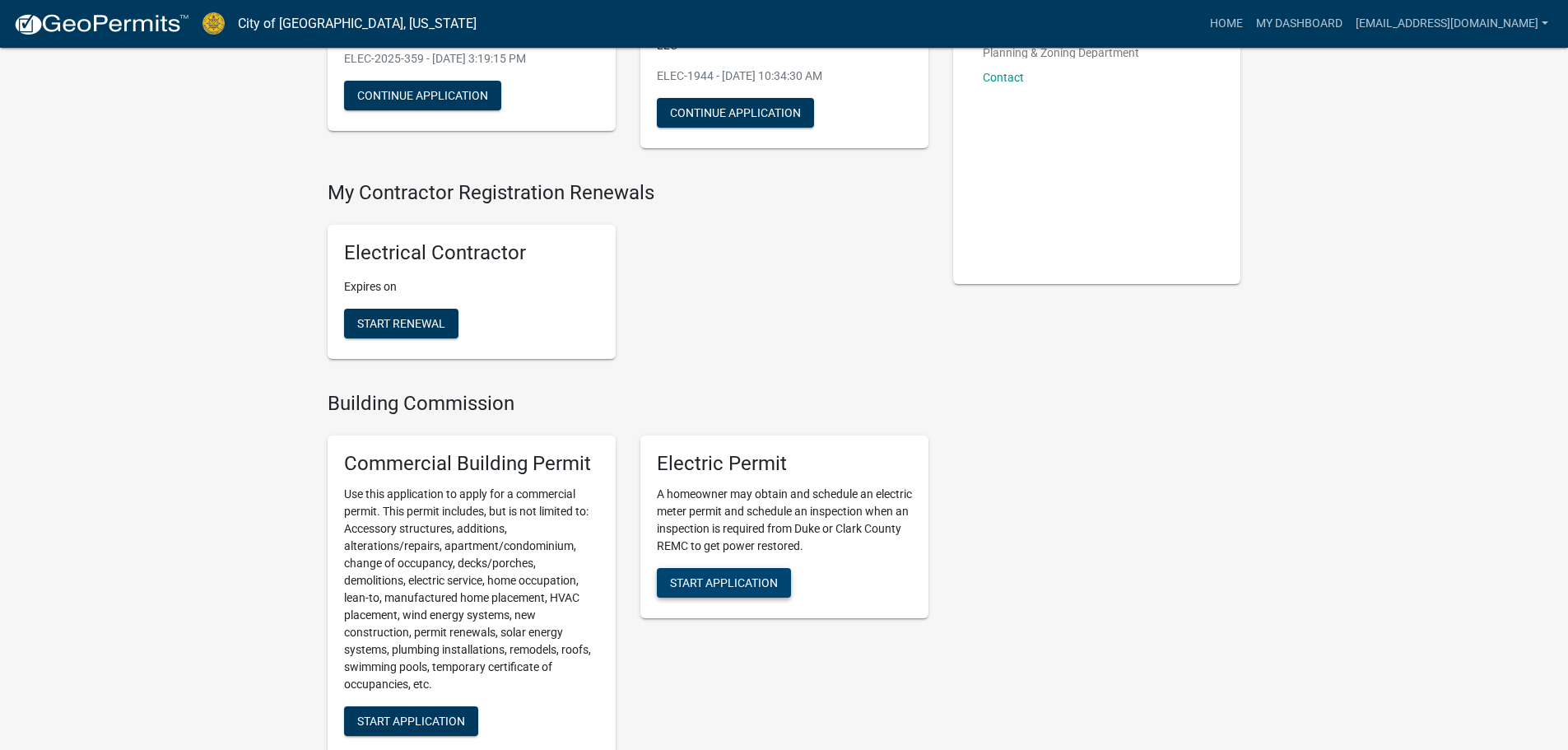
click at [742, 576] on span "Start Application" at bounding box center [724, 582] width 108 height 13
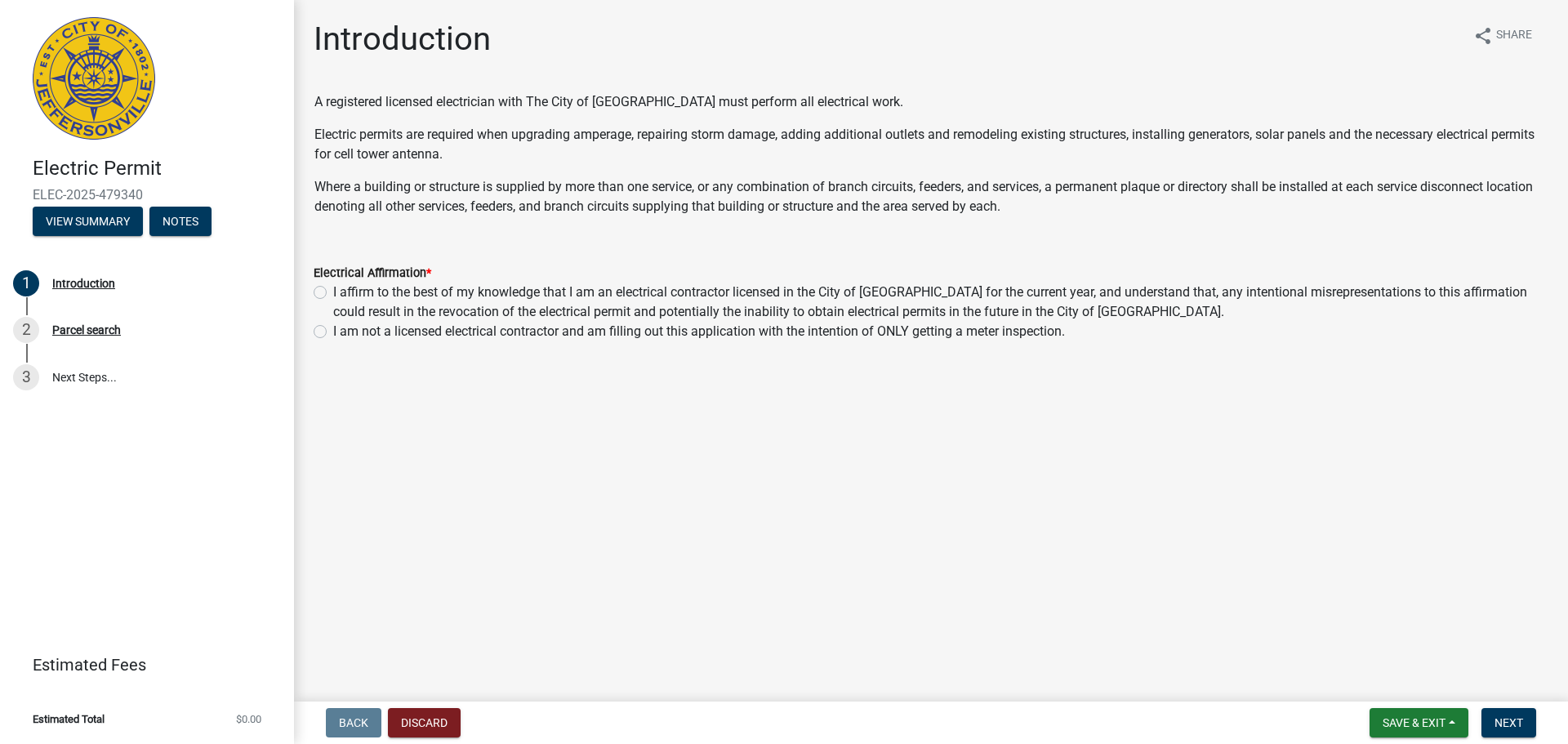
click at [363, 284] on label "I affirm to the best of my knowledge that I am an electrical contractor license…" at bounding box center [941, 303] width 1216 height 39
click at [344, 284] on input "I affirm to the best of my knowledge that I am an electrical contractor license…" at bounding box center [338, 288] width 10 height 10
radio input "true"
click at [1501, 722] on span "Next" at bounding box center [1509, 723] width 29 height 13
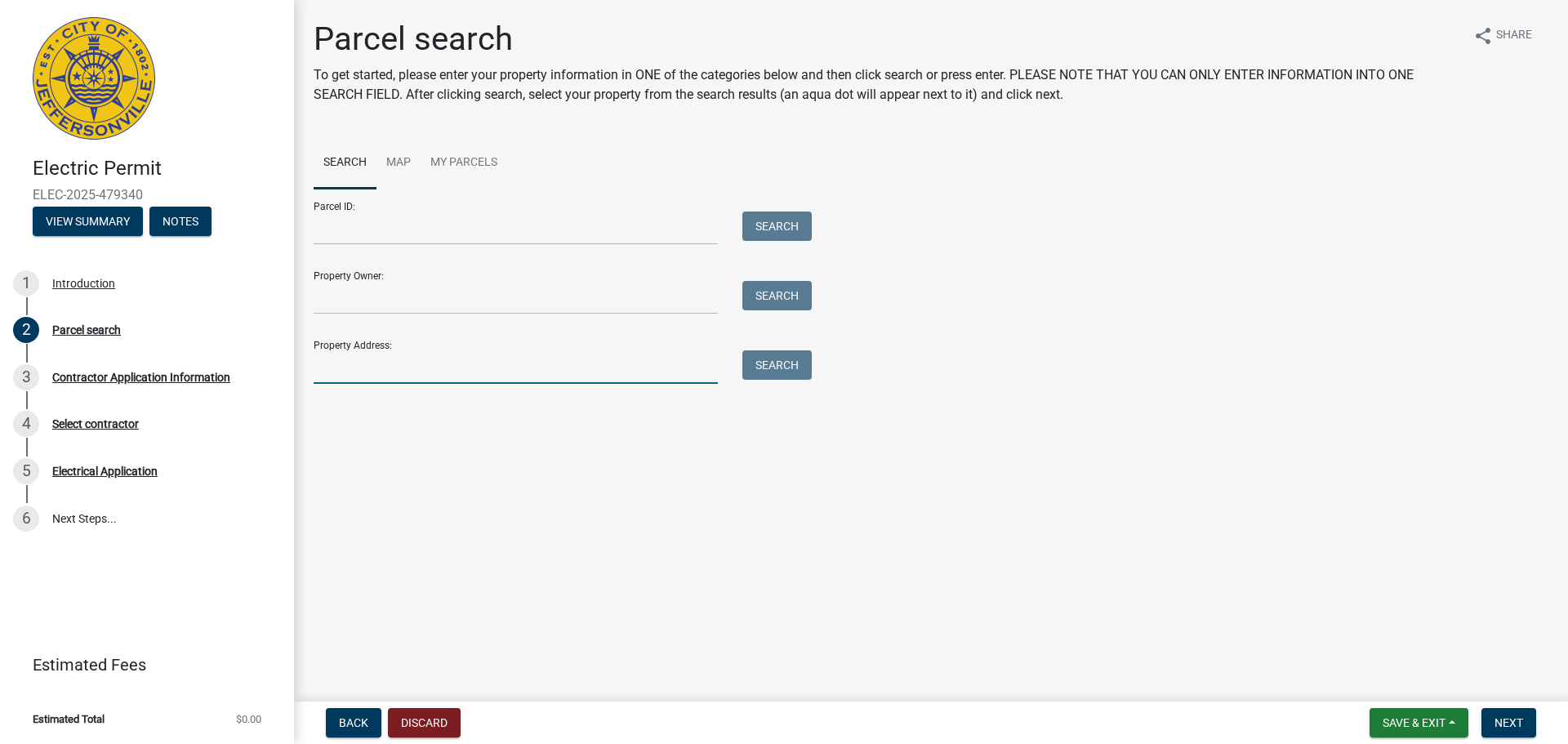
click at [423, 366] on input "Property Address:" at bounding box center [515, 367] width 404 height 33
click at [773, 368] on button "Search" at bounding box center [777, 366] width 69 height 30
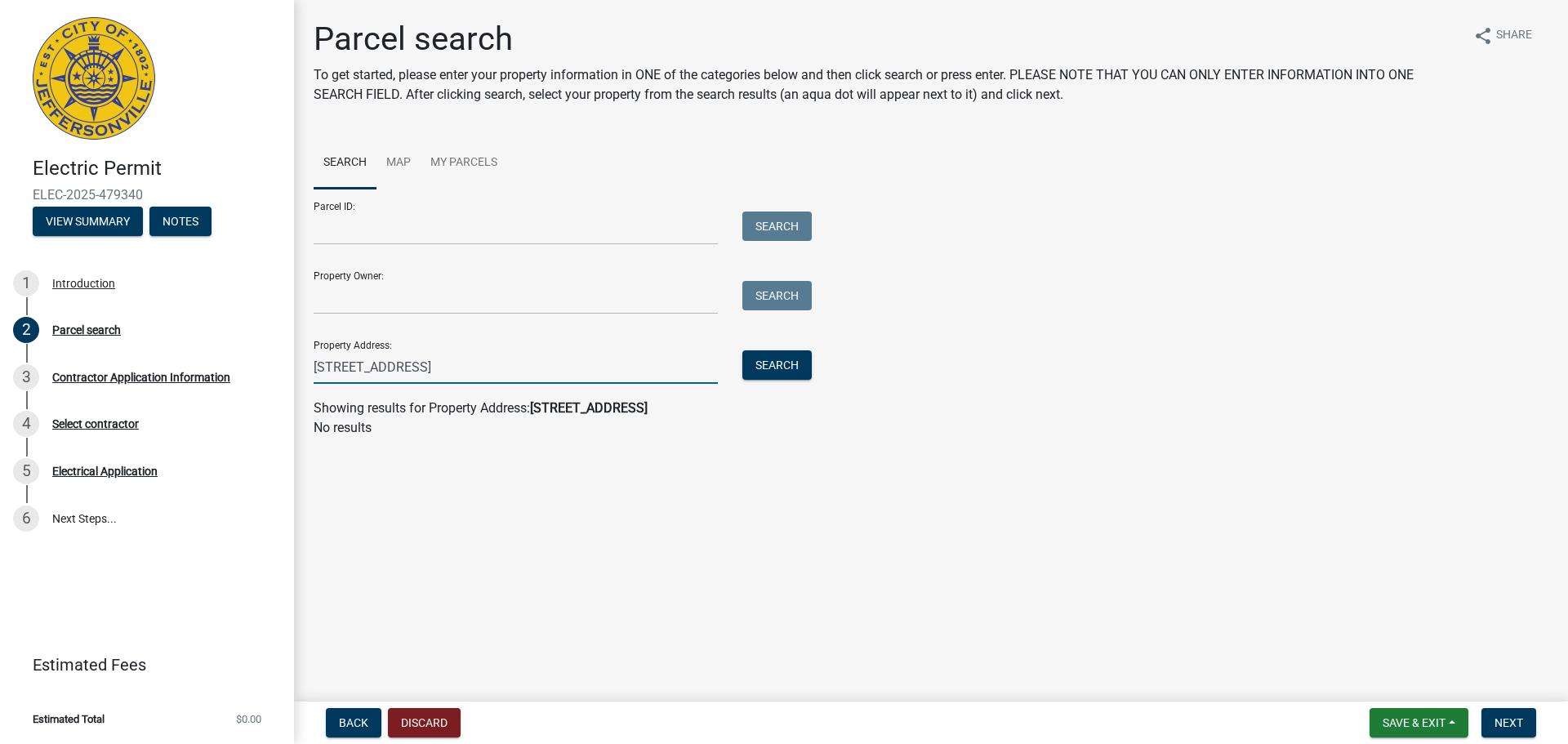
click at [543, 371] on input "[STREET_ADDRESS]" at bounding box center [515, 367] width 404 height 33
drag, startPoint x: 340, startPoint y: 370, endPoint x: 242, endPoint y: 359, distance: 98.6
click at [242, 359] on div "Electric Permit ELEC-2025-479340 View Summary Notes 1 Introduction 2 Parcel sea…" at bounding box center [784, 372] width 1568 height 744
type input "[GEOGRAPHIC_DATA]"
click at [764, 373] on button "Search" at bounding box center [777, 366] width 69 height 30
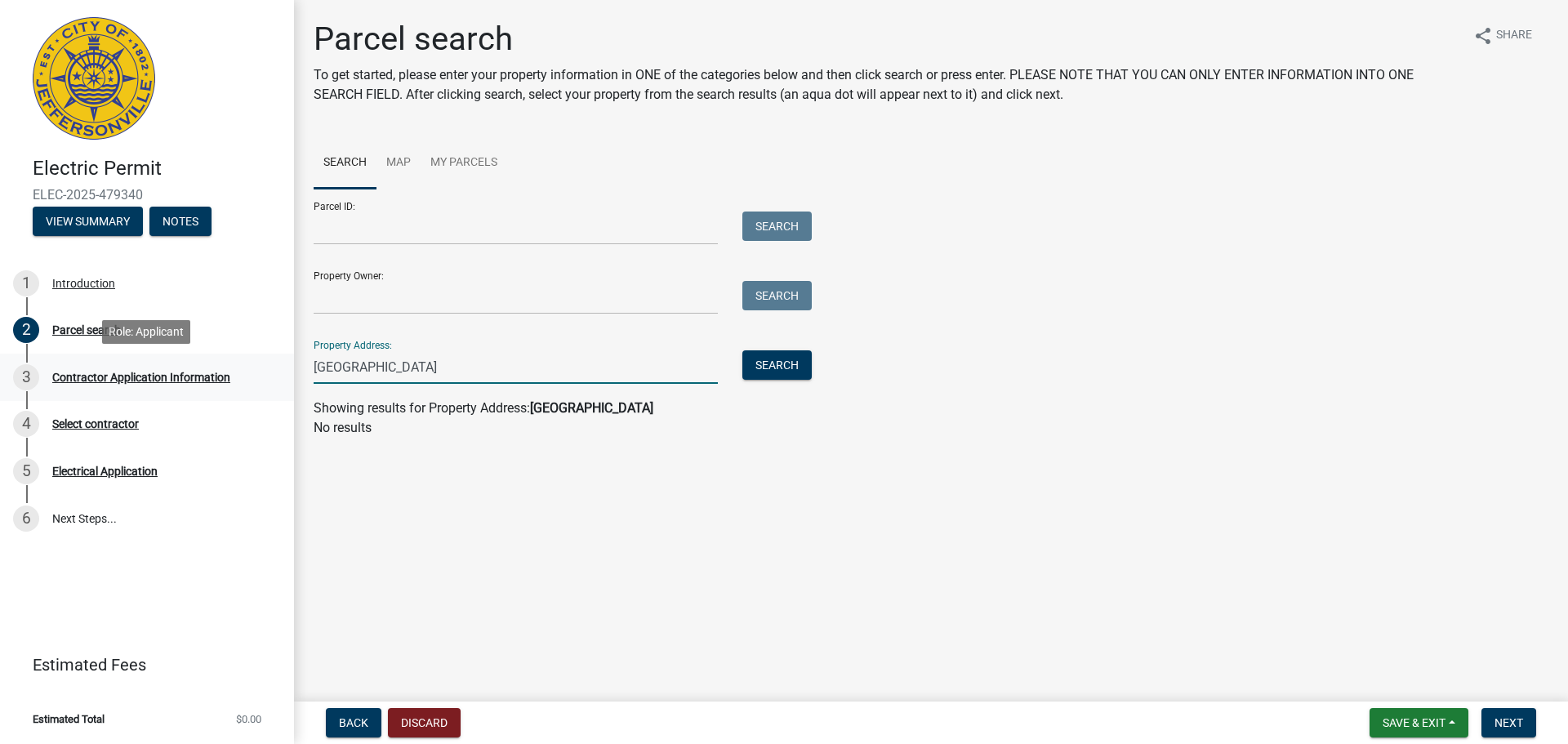
drag, startPoint x: 523, startPoint y: 365, endPoint x: 179, endPoint y: 353, distance: 344.2
click at [179, 353] on div "Electric Permit ELEC-2025-479340 View Summary Notes 1 Introduction 2 Parcel sea…" at bounding box center [784, 372] width 1568 height 744
click at [780, 366] on button "Search" at bounding box center [777, 366] width 69 height 30
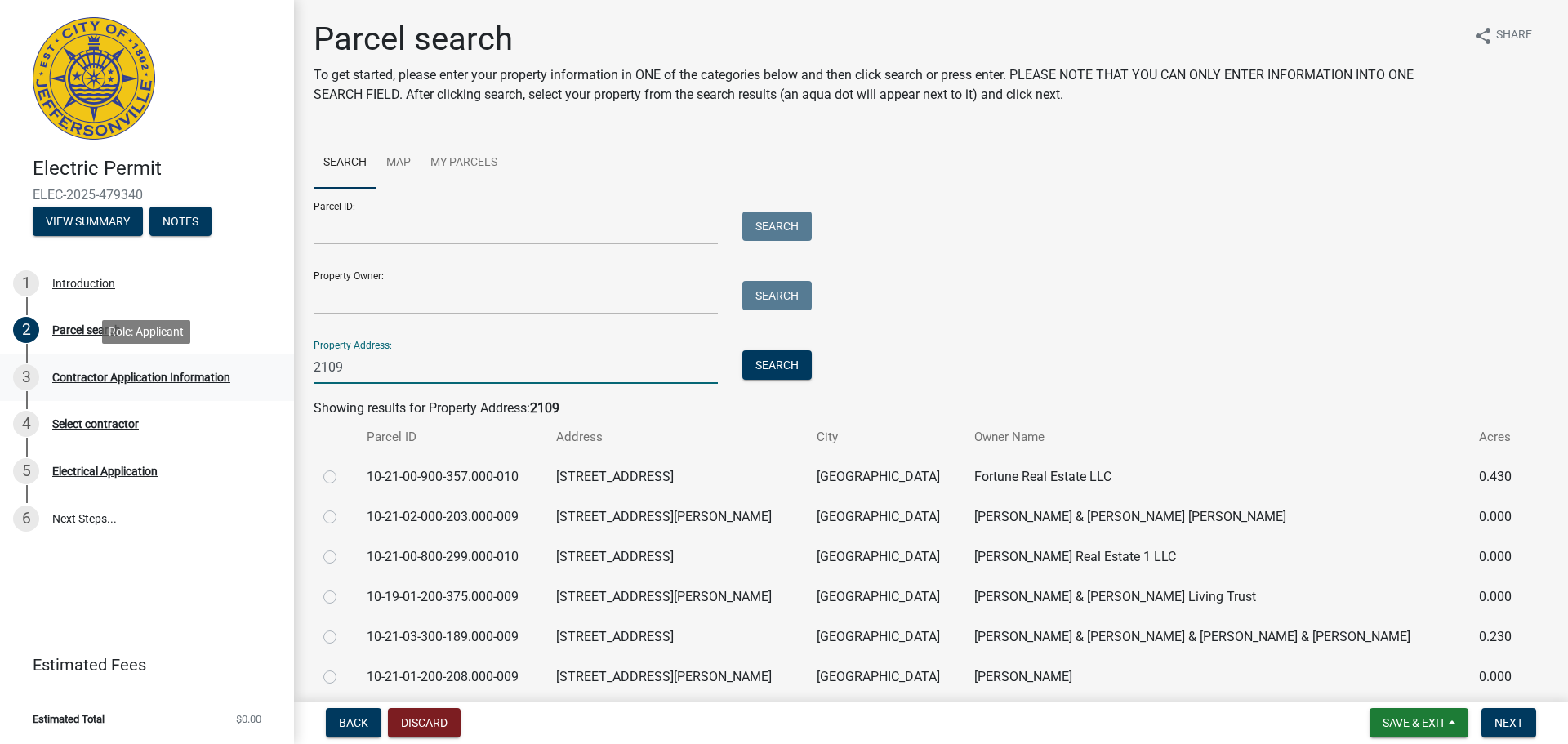
drag, startPoint x: 360, startPoint y: 372, endPoint x: 209, endPoint y: 353, distance: 152.2
click at [209, 353] on div "Electric Permit ELEC-2025-479340 View Summary Notes 1 Introduction 2 Parcel sea…" at bounding box center [784, 372] width 1568 height 744
click at [475, 376] on input "2109" at bounding box center [515, 367] width 404 height 33
type input "[STREET_ADDRESS]"
click at [770, 363] on button "Search" at bounding box center [777, 366] width 69 height 30
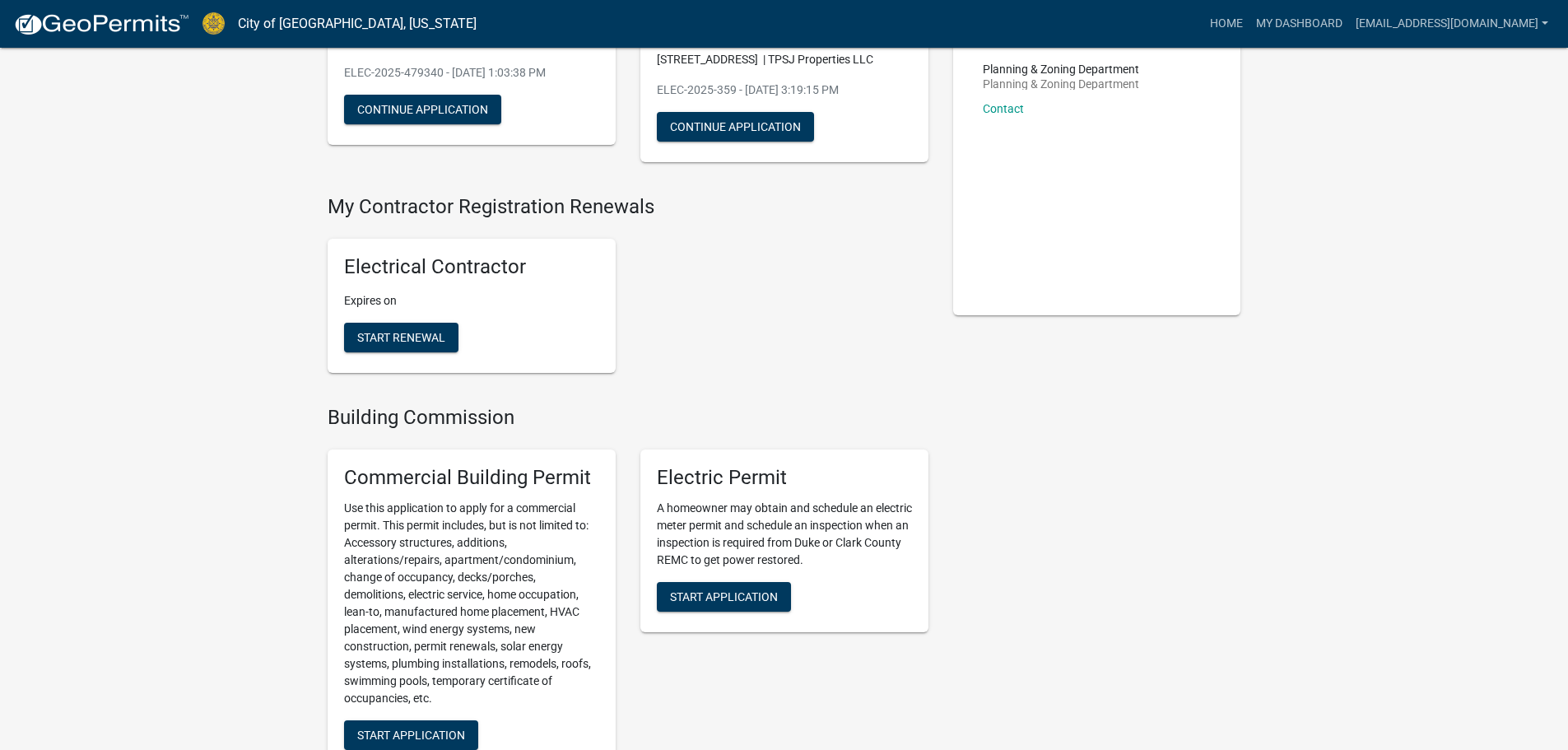
scroll to position [247, 0]
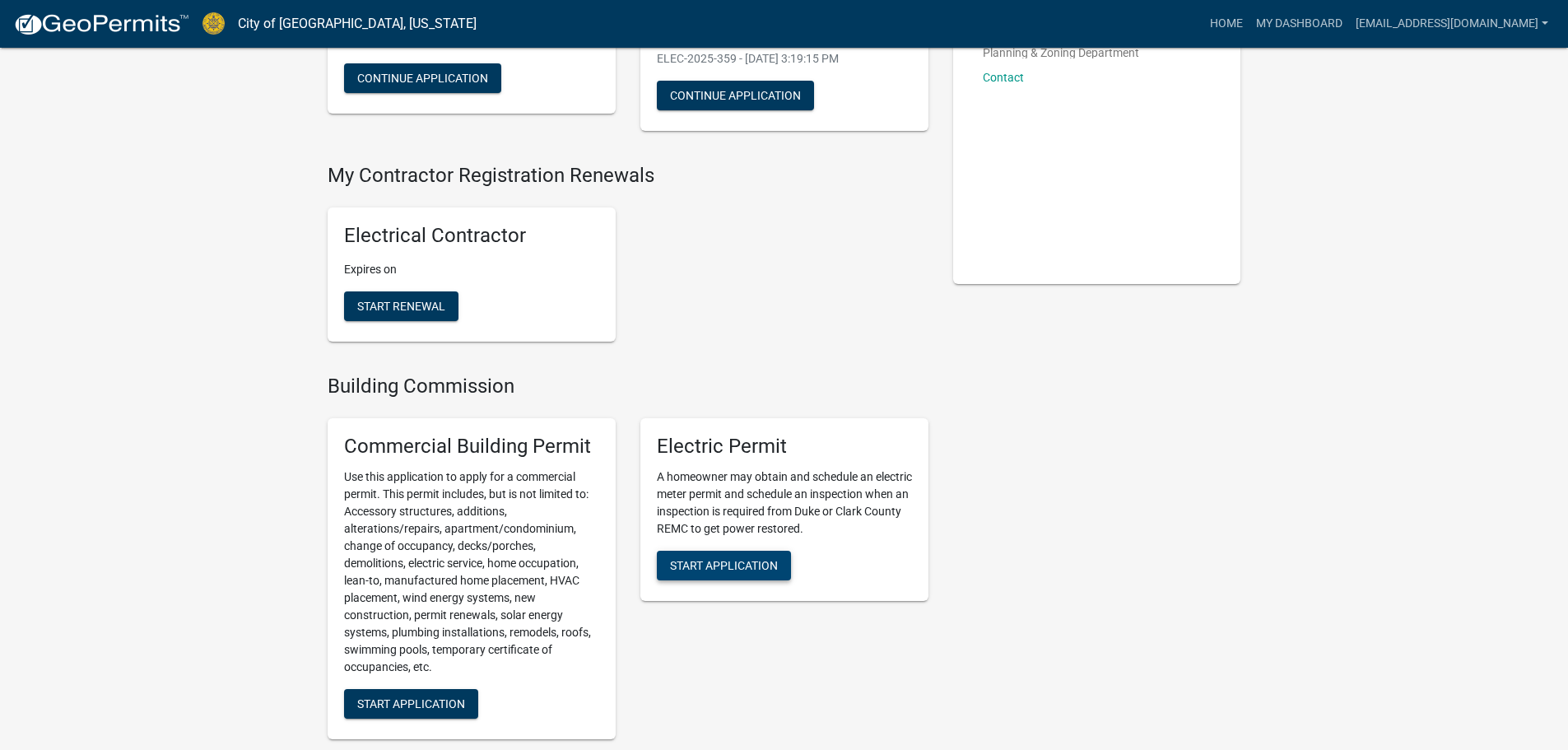
click at [756, 554] on button "Start Application" at bounding box center [724, 566] width 134 height 30
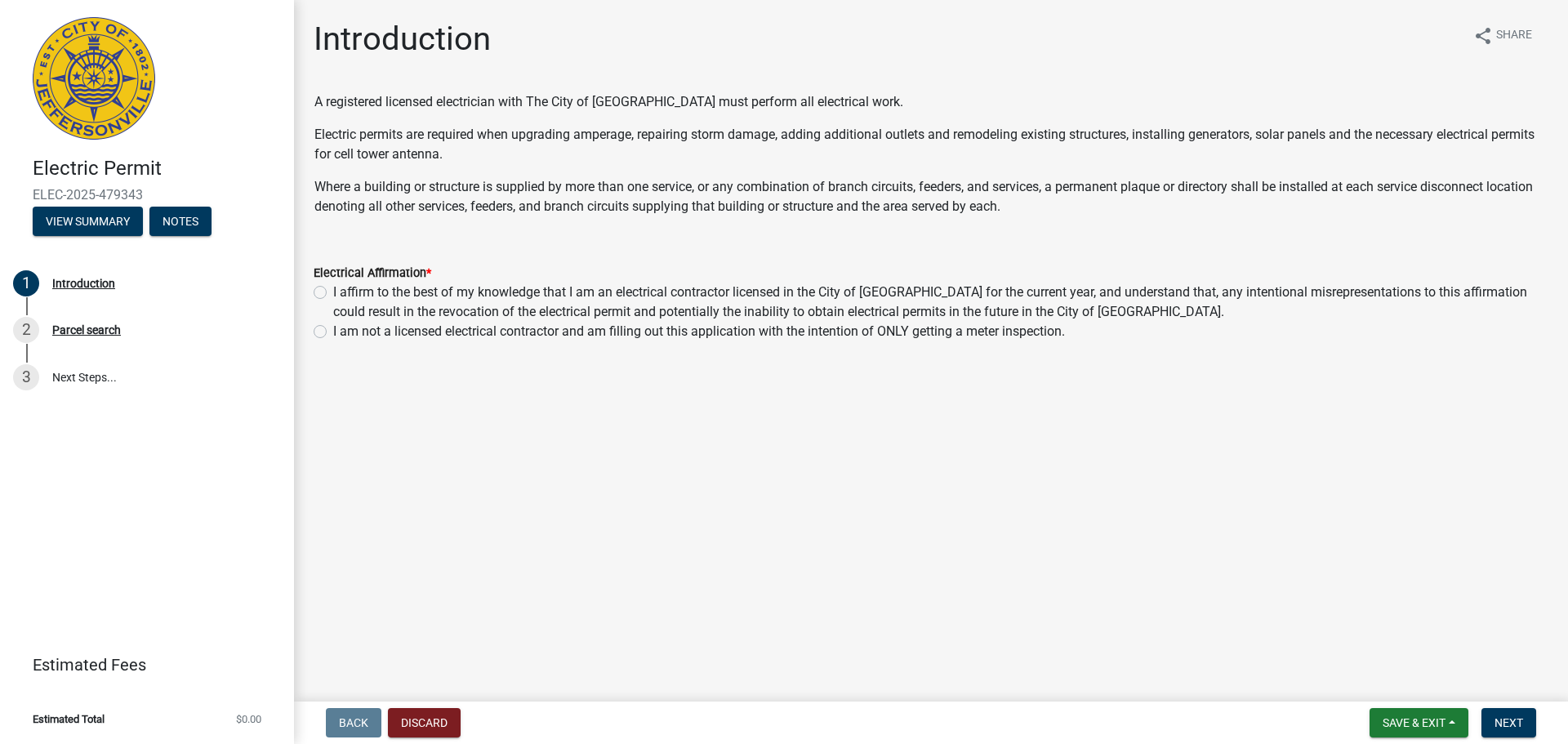
click at [333, 294] on label "I affirm to the best of my knowledge that I am an electrical contractor license…" at bounding box center [941, 303] width 1216 height 39
click at [333, 293] on input "I affirm to the best of my knowledge that I am an electrical contractor license…" at bounding box center [338, 288] width 10 height 10
radio input "true"
click at [1513, 730] on button "Next" at bounding box center [1509, 724] width 55 height 30
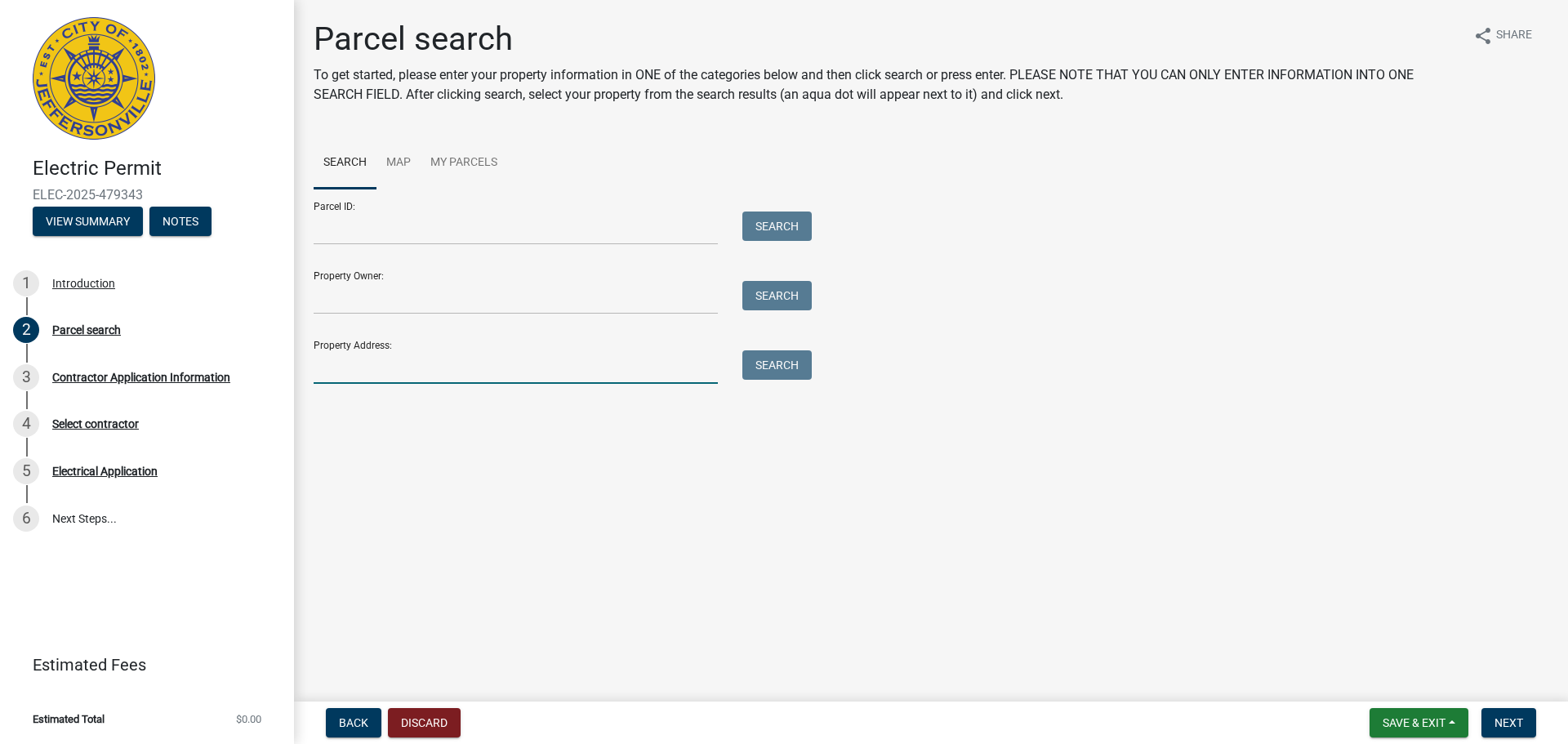
click at [400, 358] on input "Property Address:" at bounding box center [515, 367] width 404 height 33
type input "2109 Spring Ridge"
click at [799, 368] on button "Search" at bounding box center [777, 366] width 69 height 30
